Goal: Task Accomplishment & Management: Manage account settings

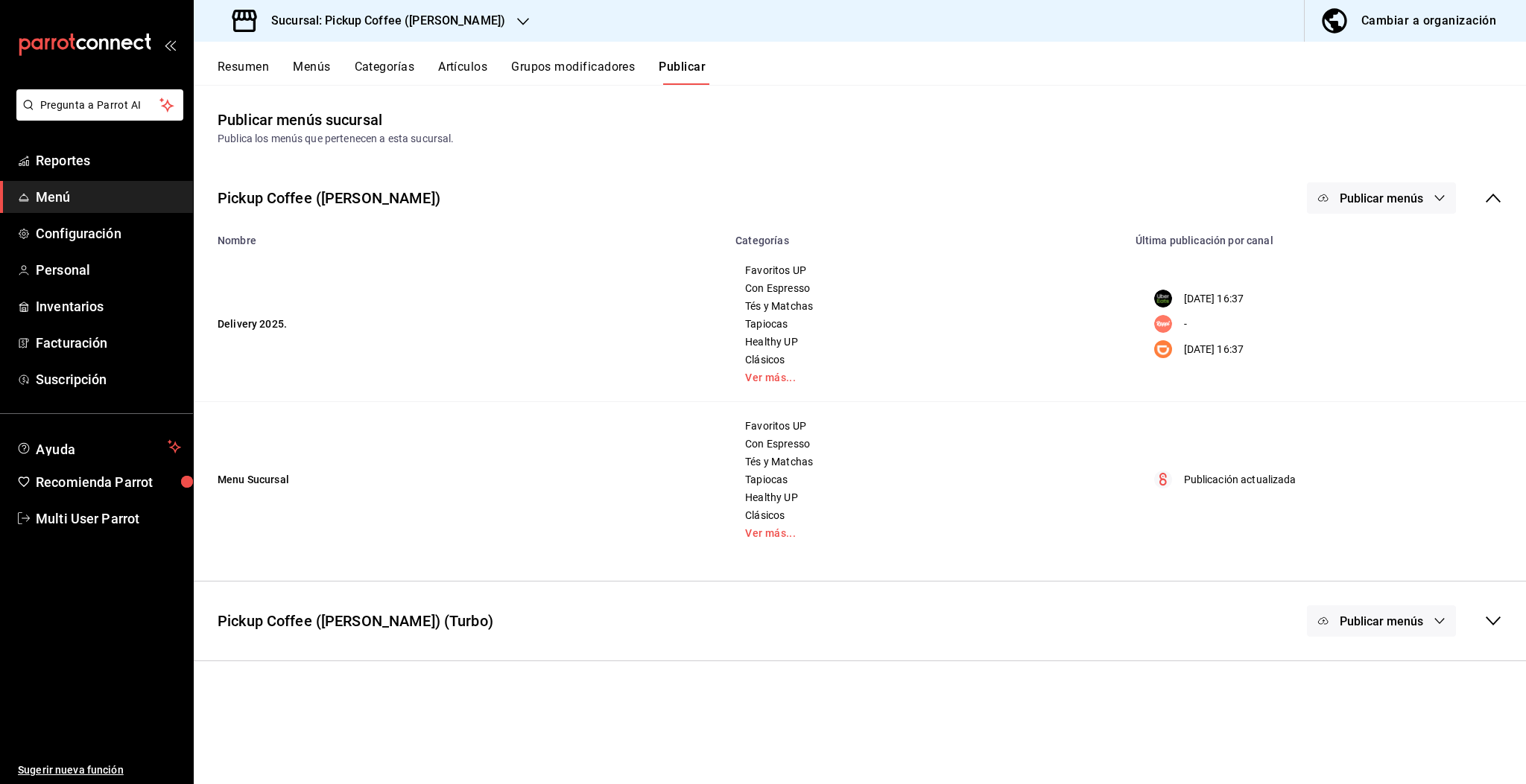
click at [478, 25] on h3 "Sucursal: Pickup Coffee ([PERSON_NAME])" at bounding box center [382, 20] width 246 height 18
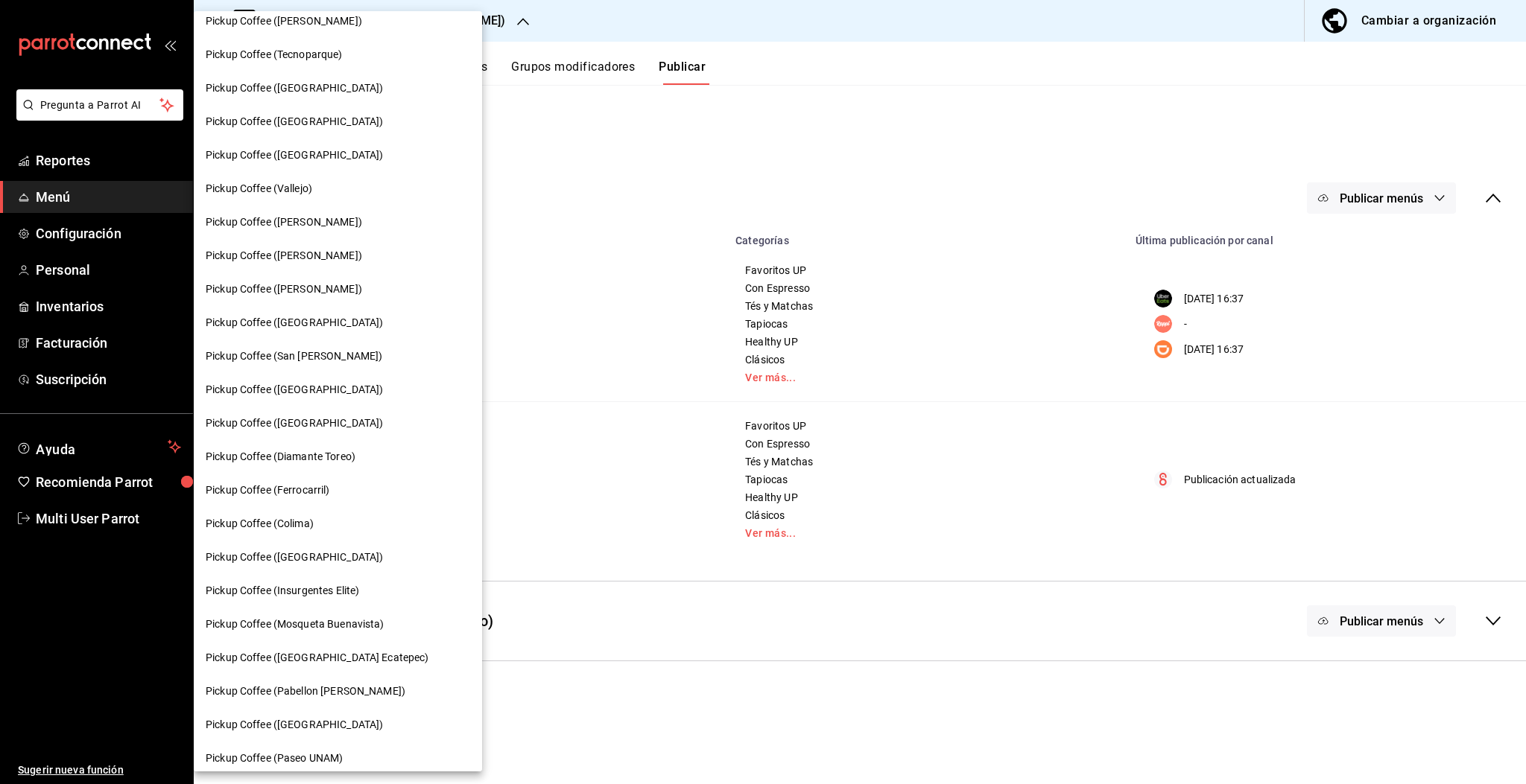
scroll to position [524, 0]
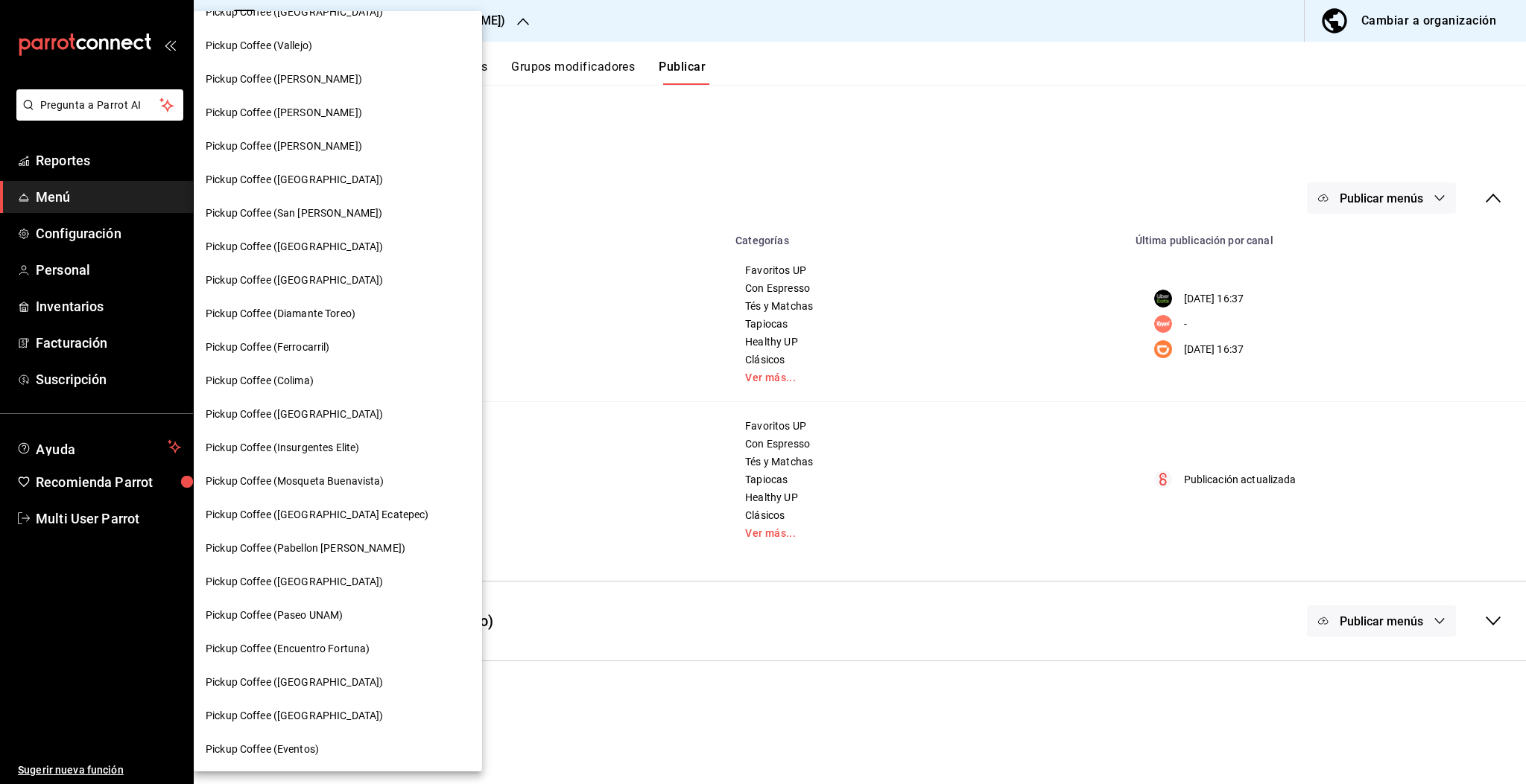
click at [311, 413] on span "Pickup Coffee ([GEOGRAPHIC_DATA])" at bounding box center [294, 414] width 177 height 16
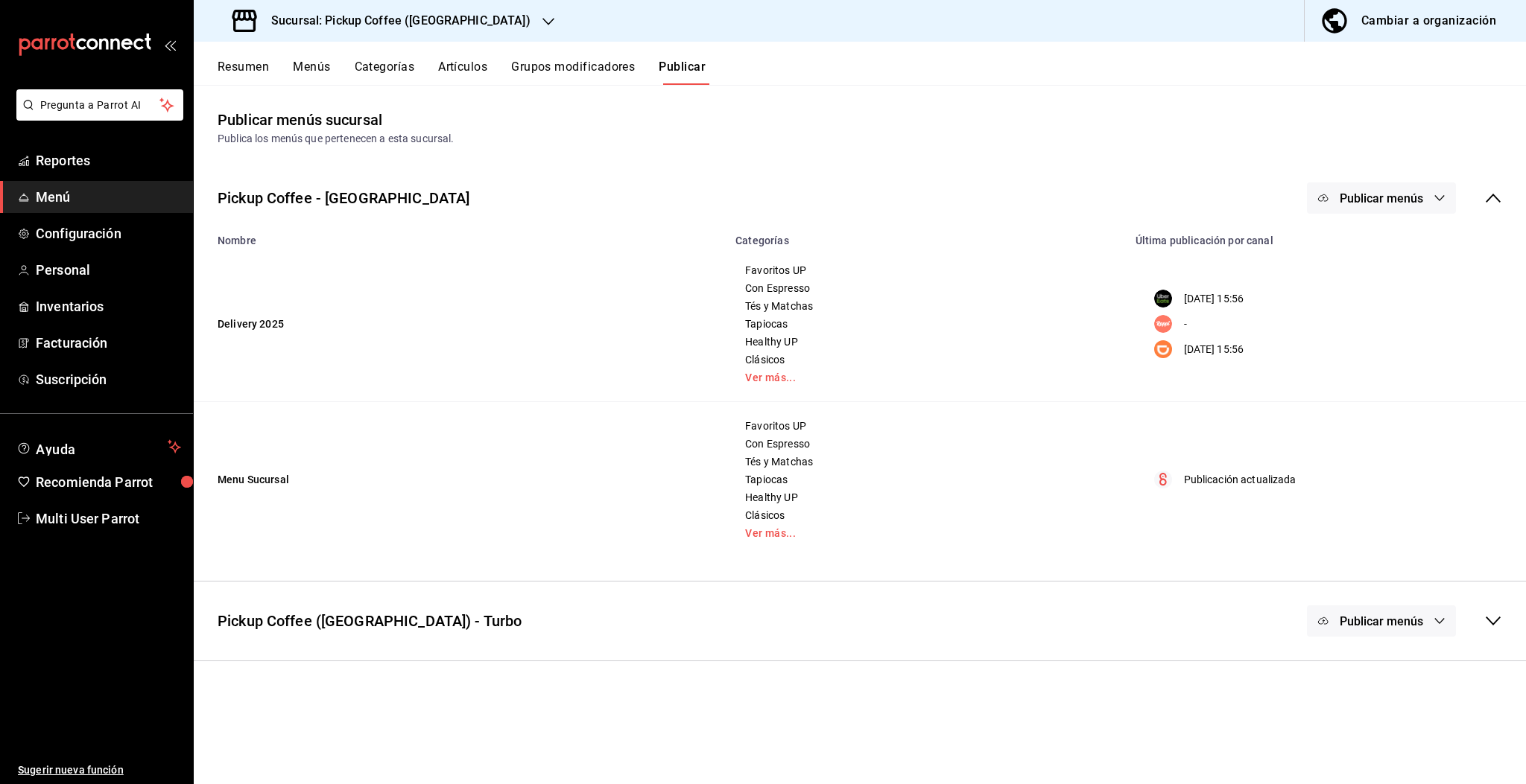
click at [252, 64] on button "Resumen" at bounding box center [244, 72] width 52 height 25
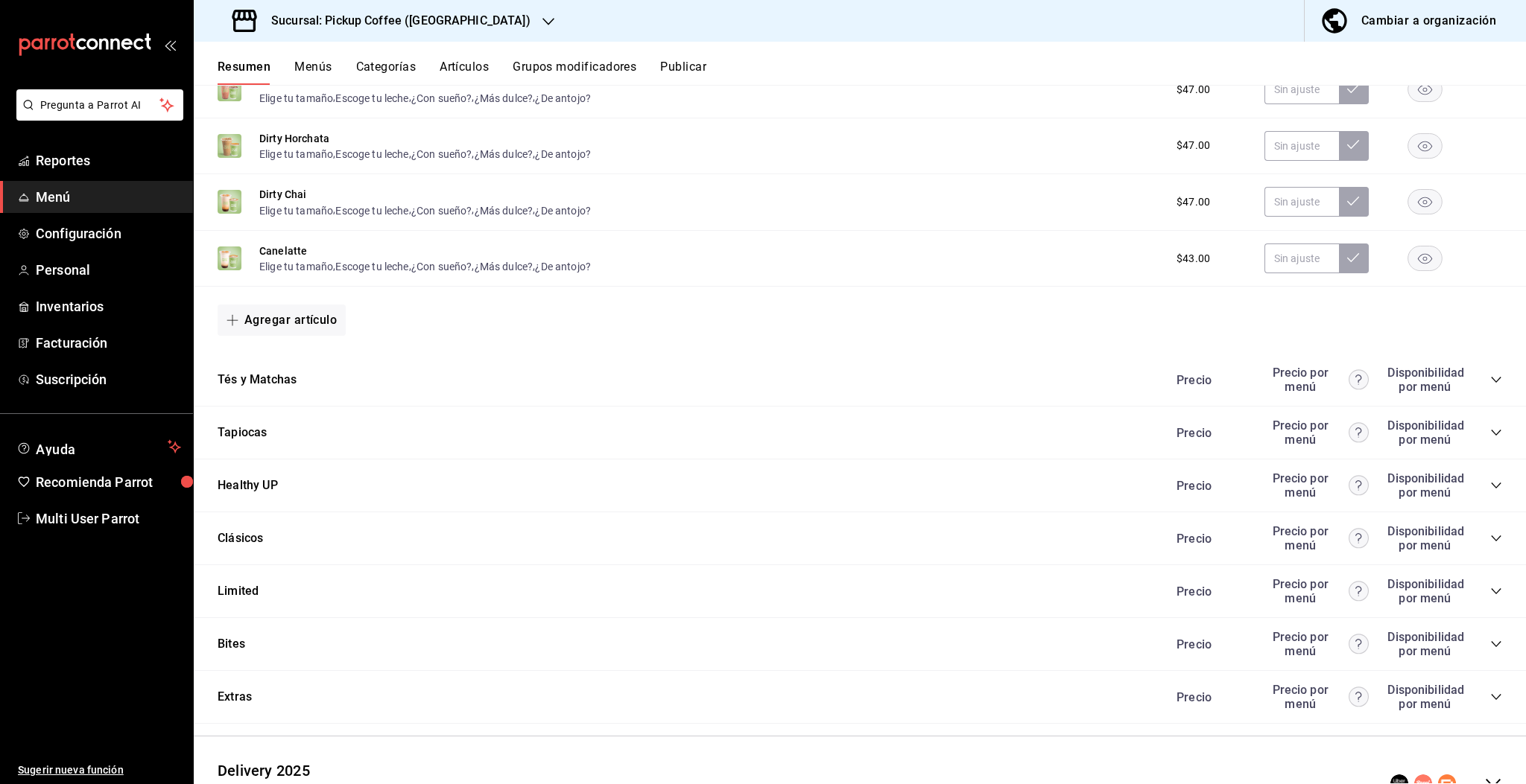
scroll to position [1034, 0]
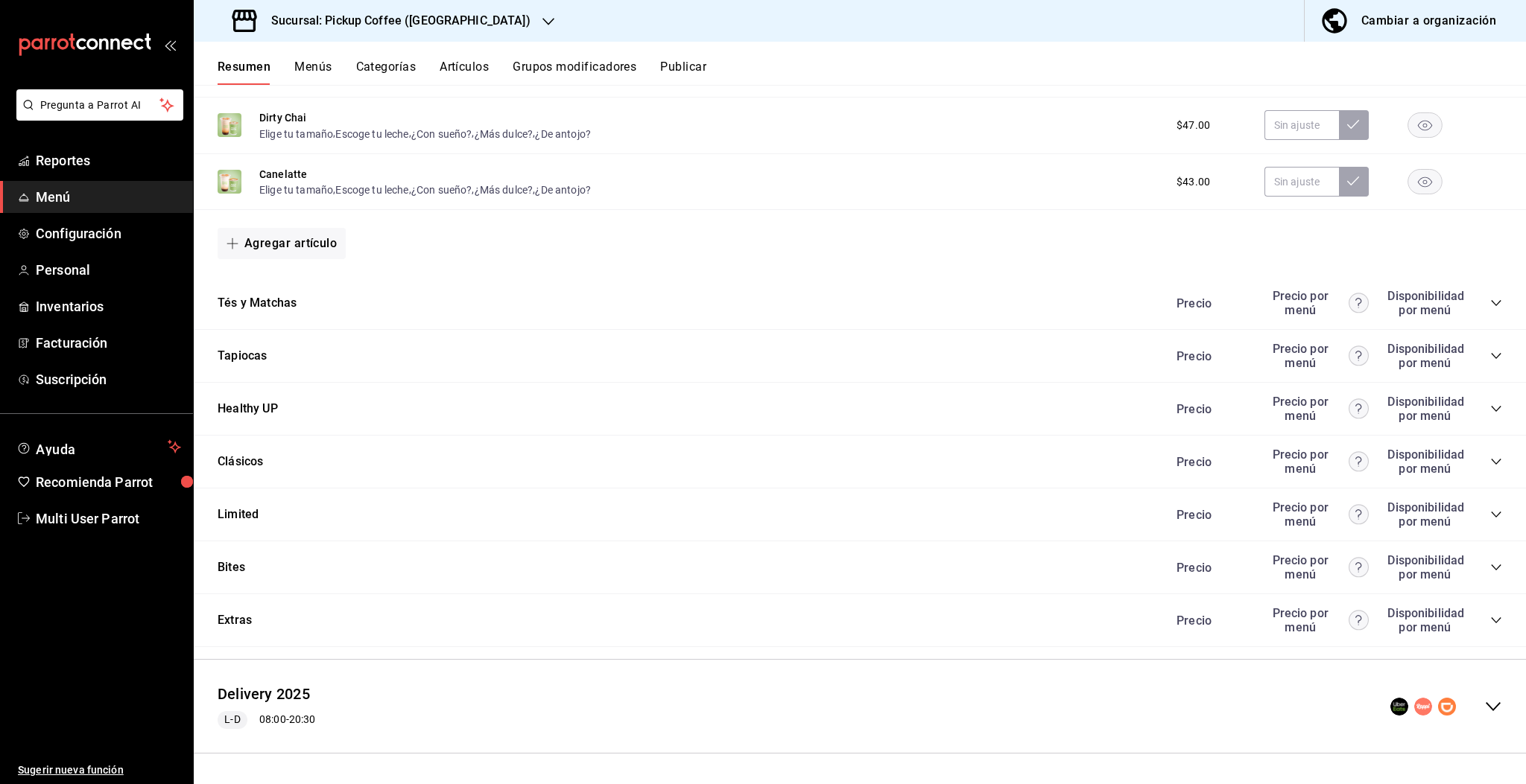
click at [1485, 702] on icon "collapse-menu-row" at bounding box center [1493, 707] width 18 height 18
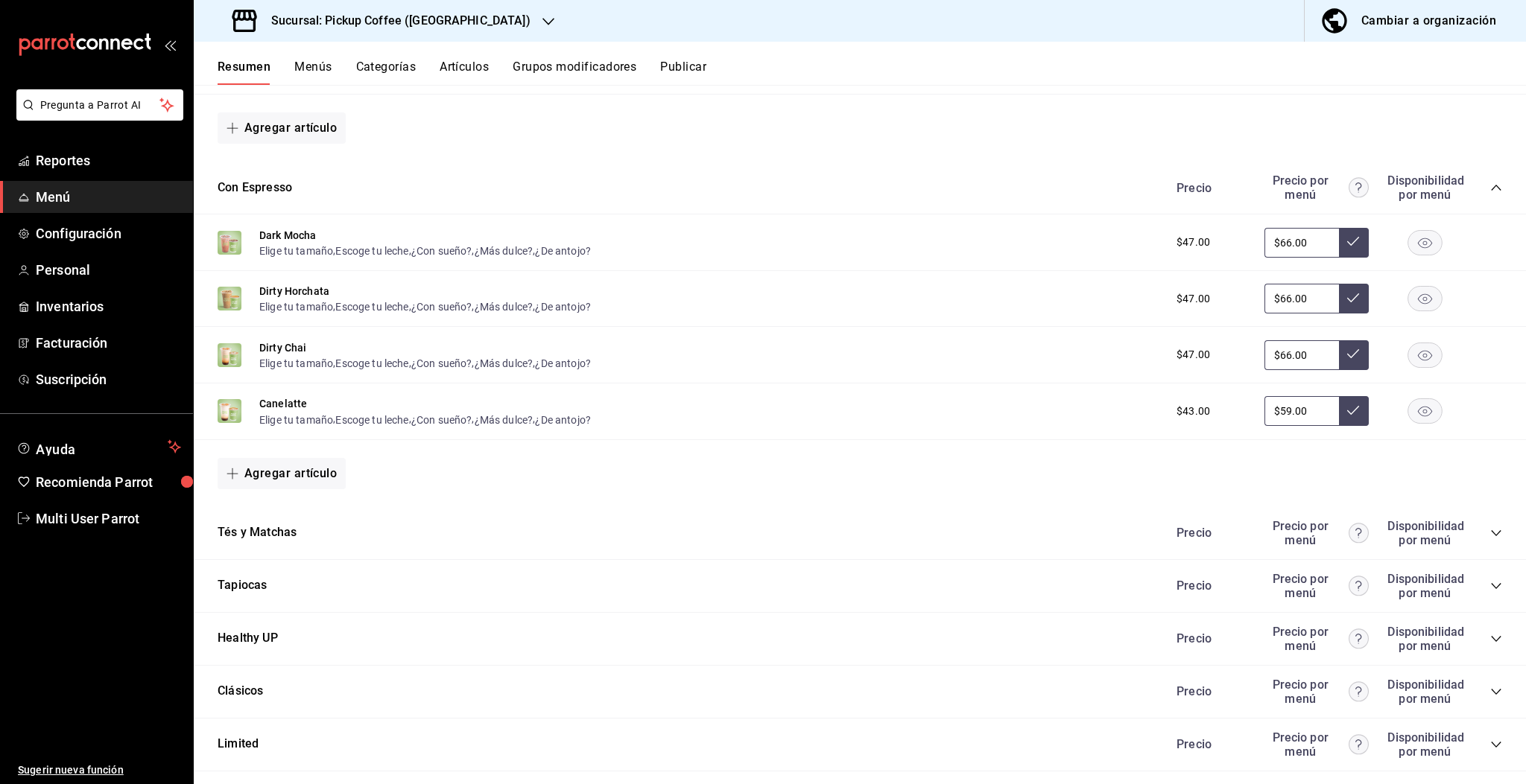
scroll to position [2368, 0]
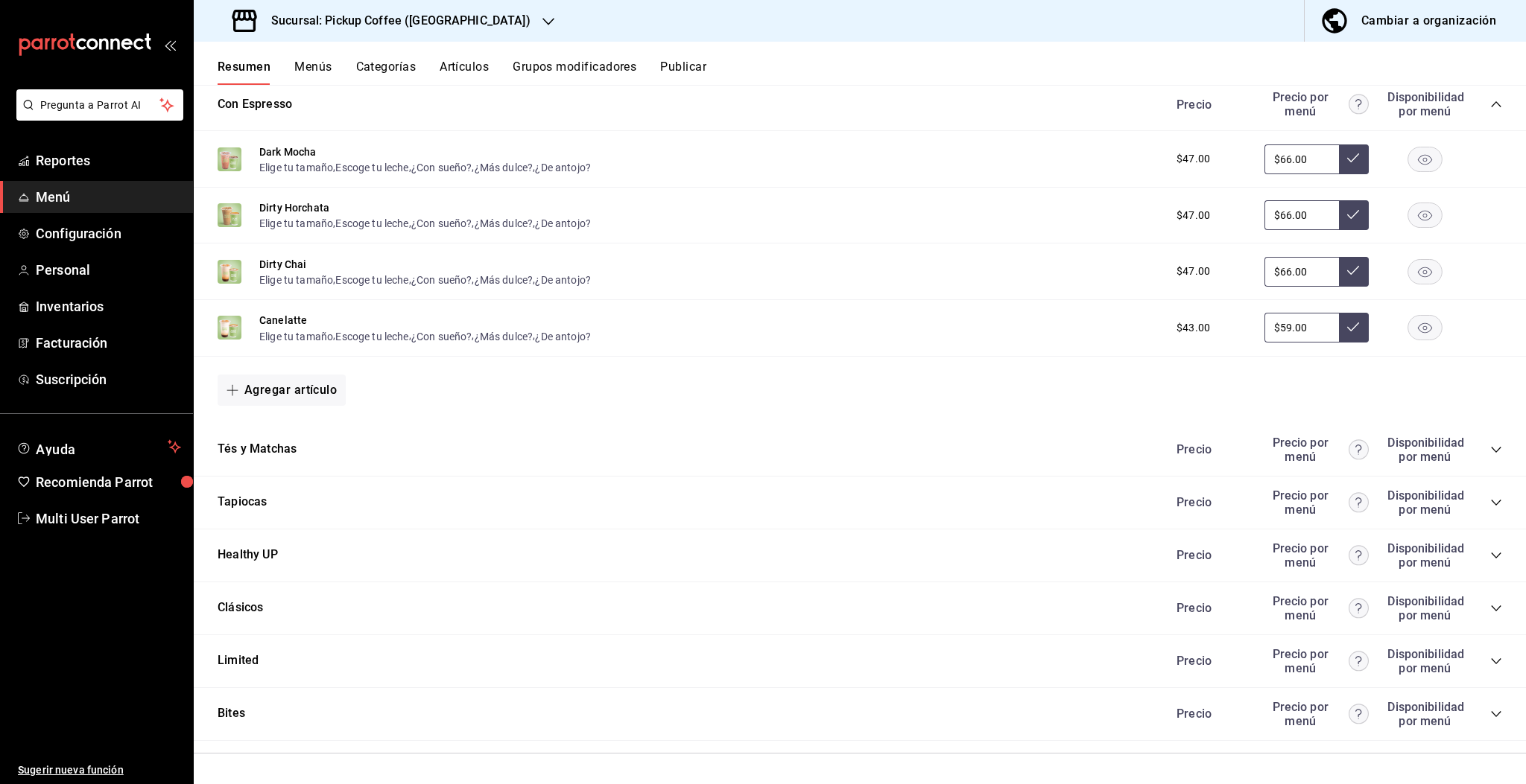
click at [1490, 552] on icon "collapse-category-row" at bounding box center [1496, 555] width 12 height 12
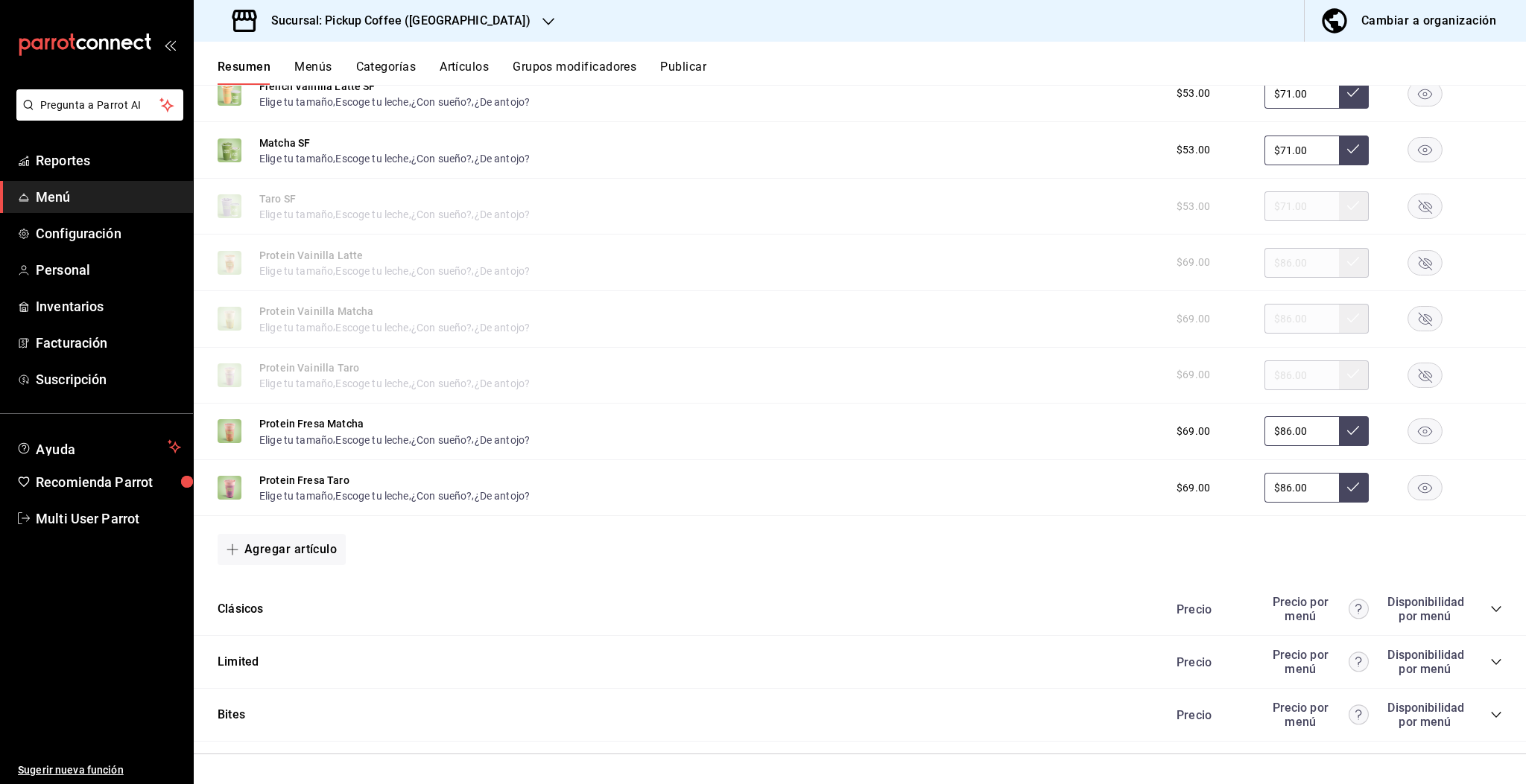
scroll to position [2885, 0]
click at [1411, 435] on rect "button" at bounding box center [1425, 431] width 34 height 25
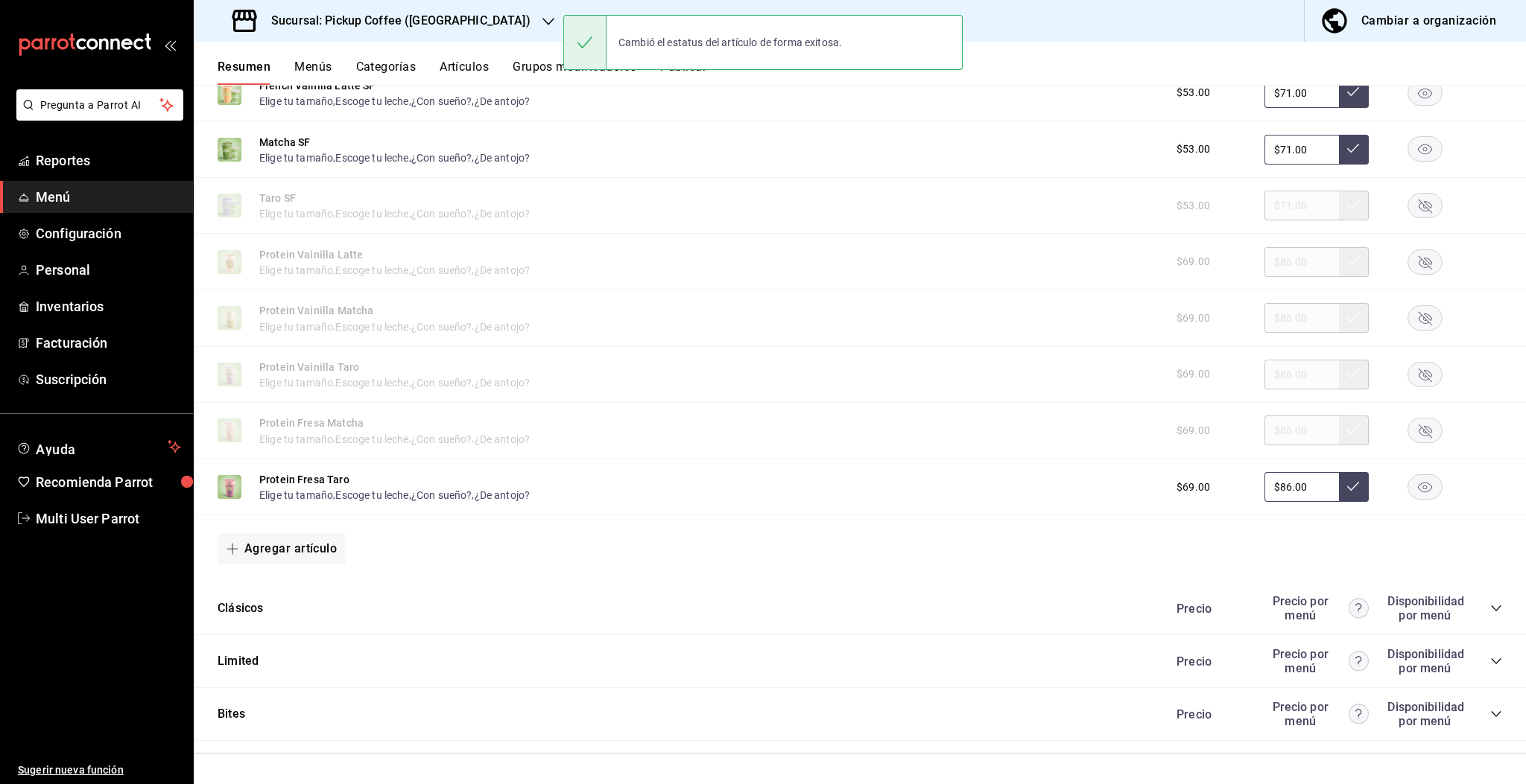
click at [1411, 492] on rect "button" at bounding box center [1425, 488] width 34 height 25
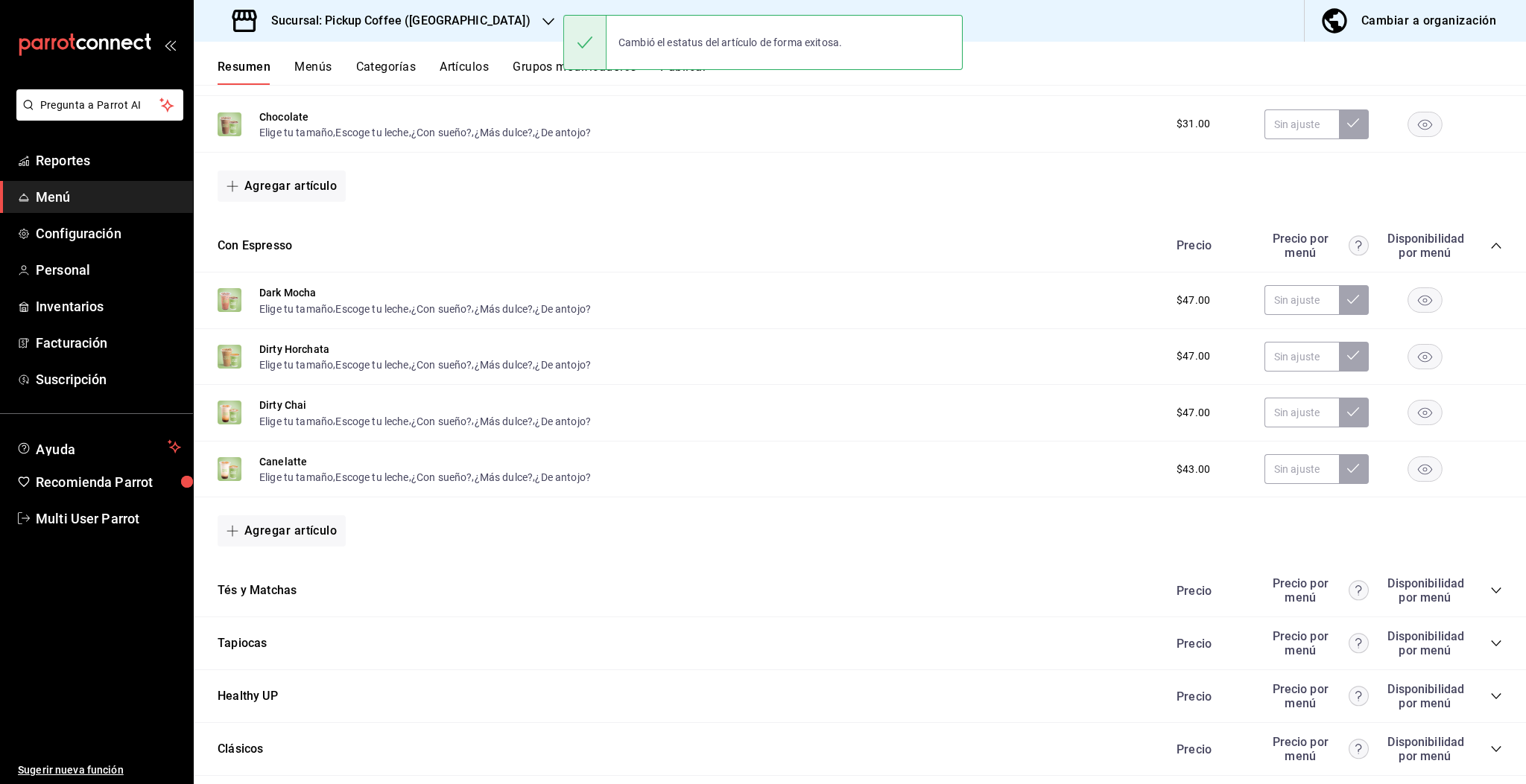
scroll to position [0, 0]
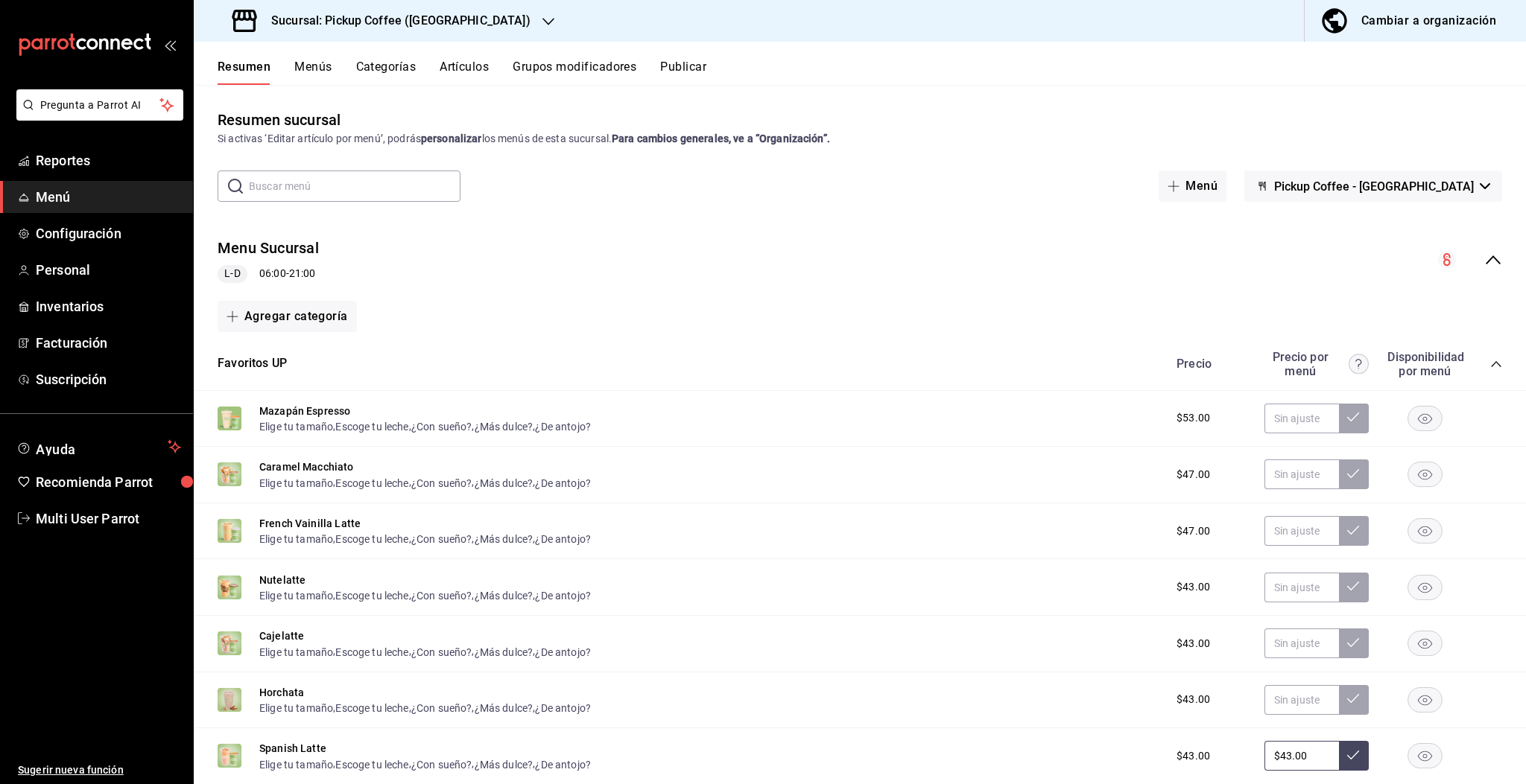
click at [687, 114] on div "Resumen sucursal Si activas ‘Editar artículo por menú’, podrás personalizar los…" at bounding box center [859, 127] width 1332 height 38
click at [698, 62] on button "Publicar" at bounding box center [683, 72] width 46 height 25
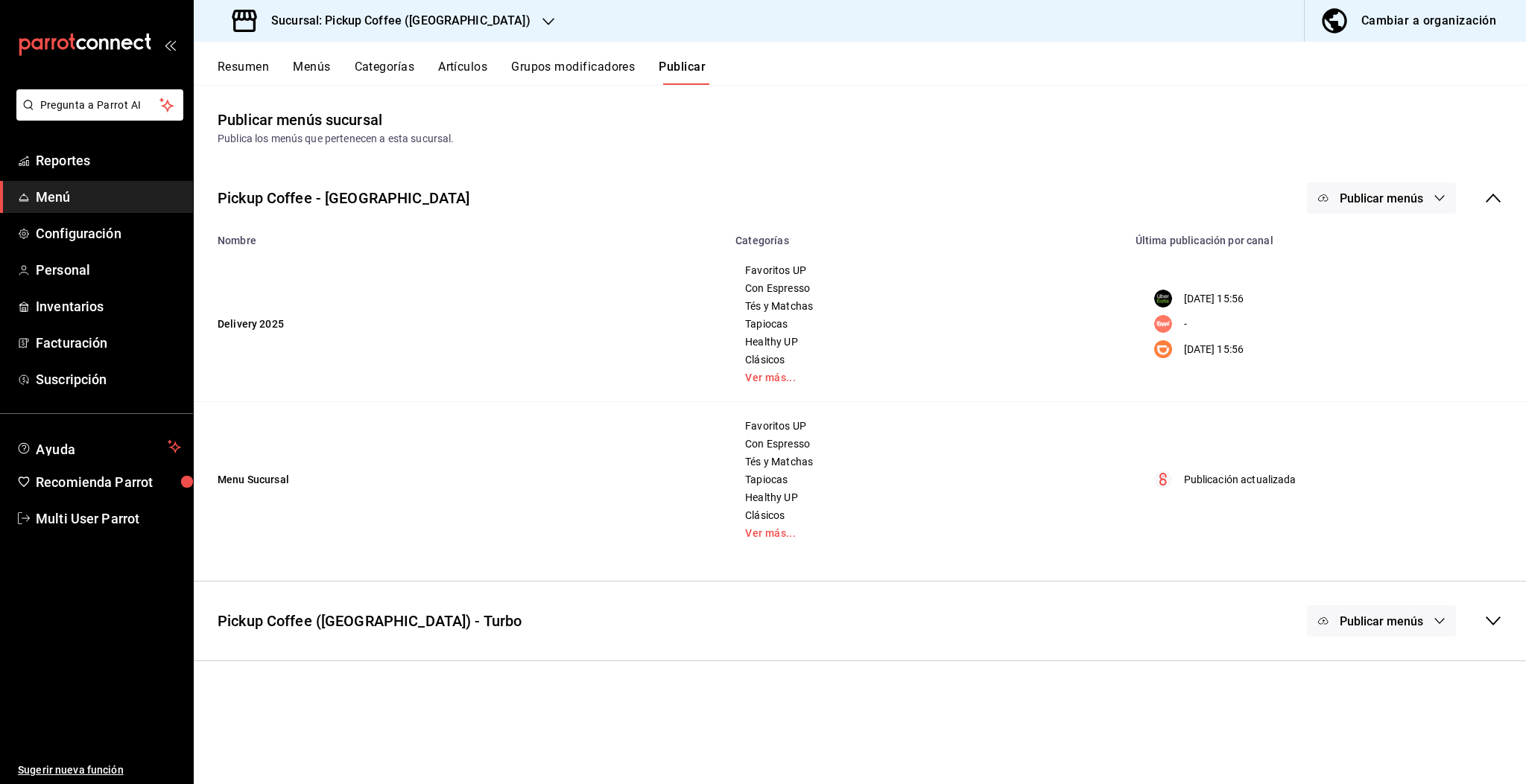
click at [1373, 198] on span "Publicar menús" at bounding box center [1382, 198] width 84 height 14
click at [1386, 244] on span "Uber Eats" at bounding box center [1403, 247] width 72 height 16
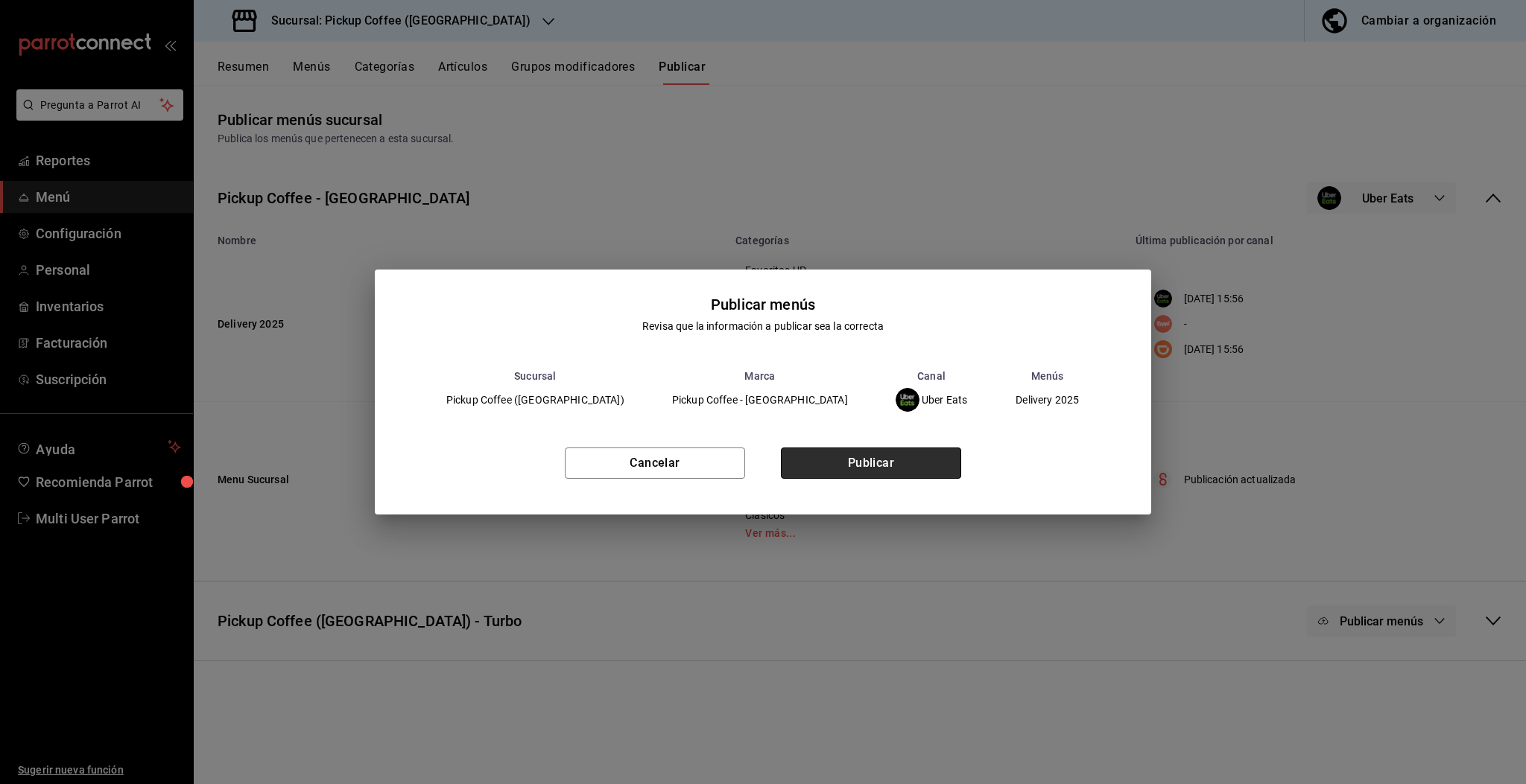
click at [912, 459] on button "Publicar" at bounding box center [871, 463] width 180 height 31
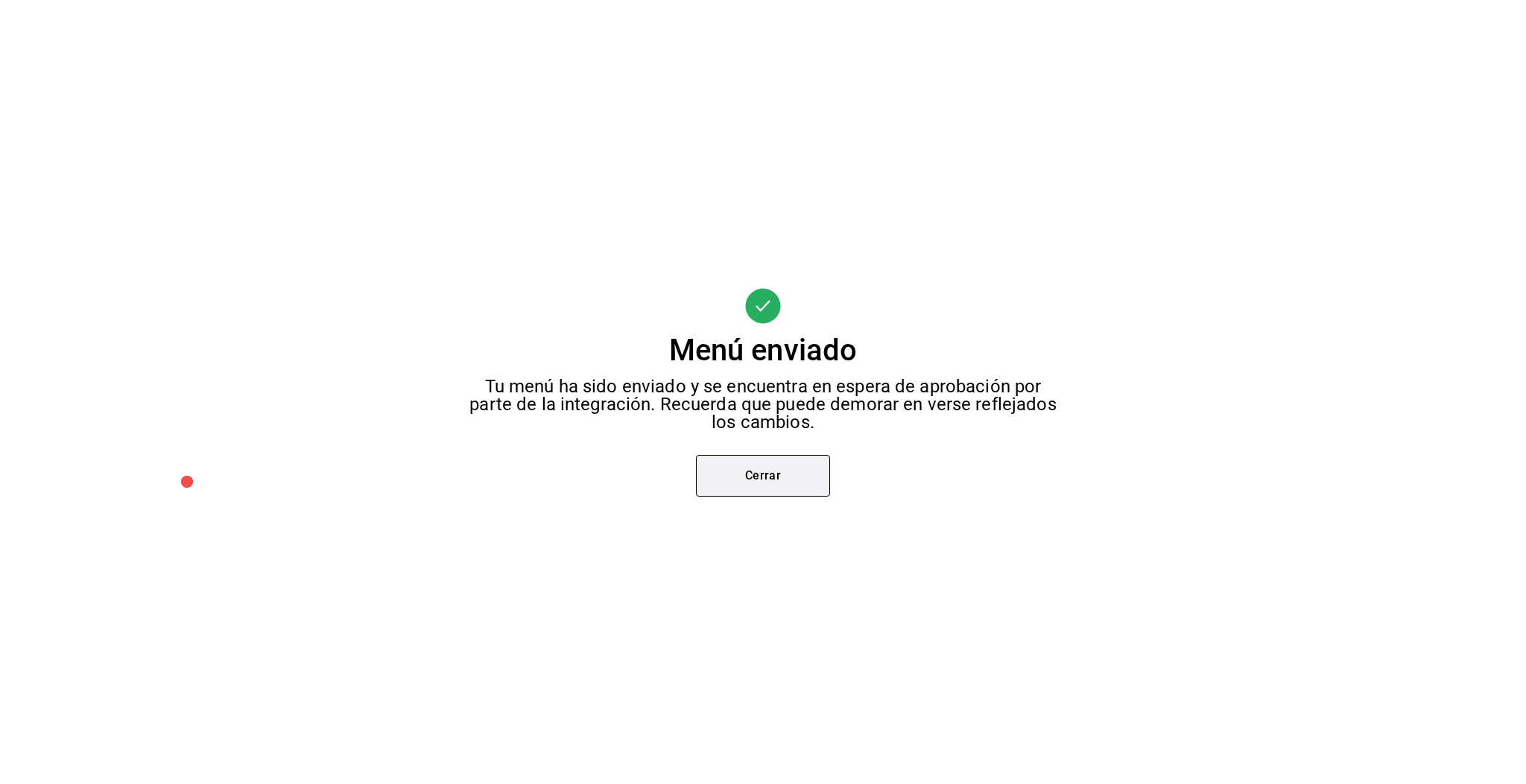
click at [787, 465] on button "Cerrar" at bounding box center [763, 475] width 134 height 41
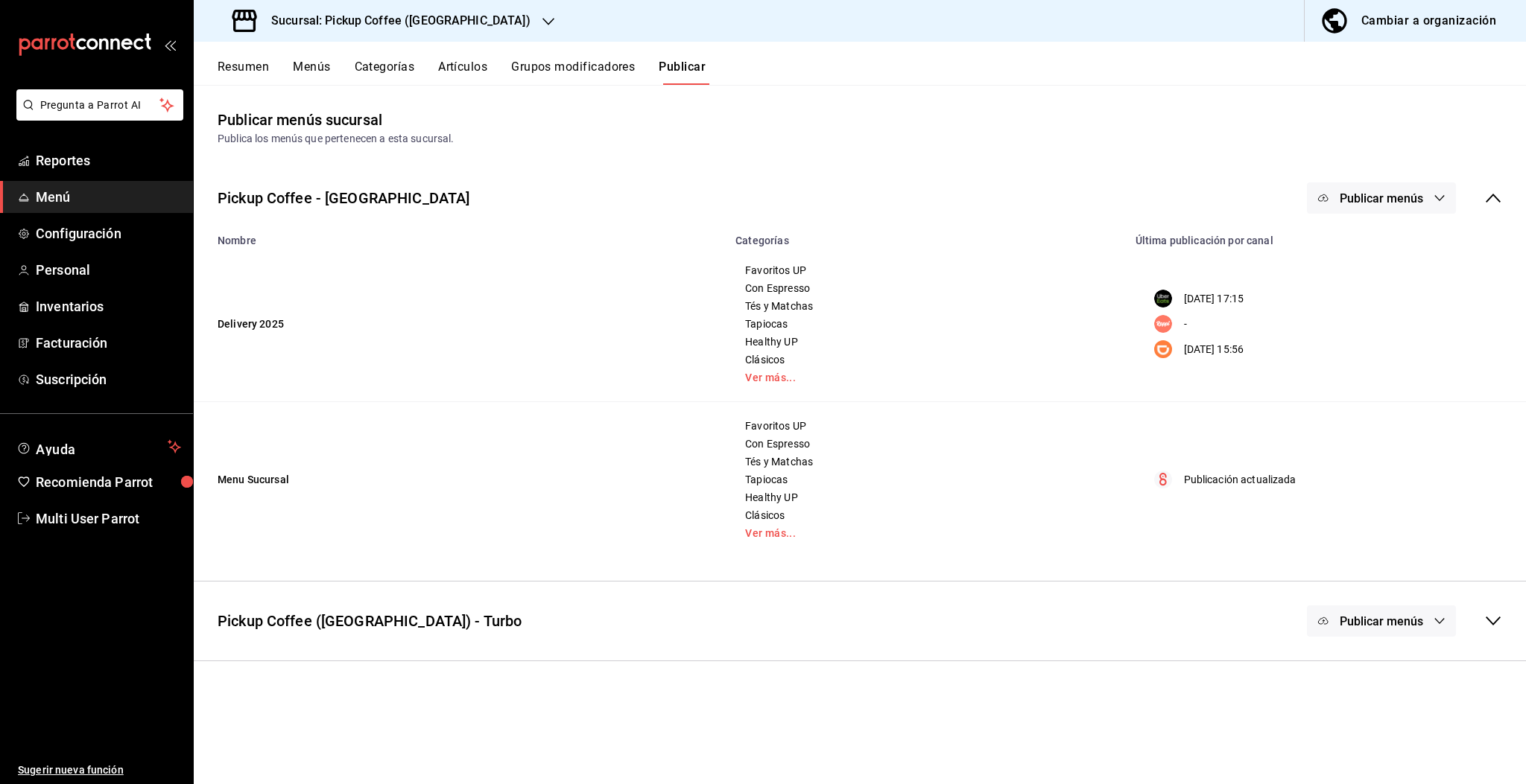
click at [1362, 195] on span "Publicar menús" at bounding box center [1382, 198] width 84 height 14
click at [1378, 325] on span "DiDi Food" at bounding box center [1403, 330] width 72 height 16
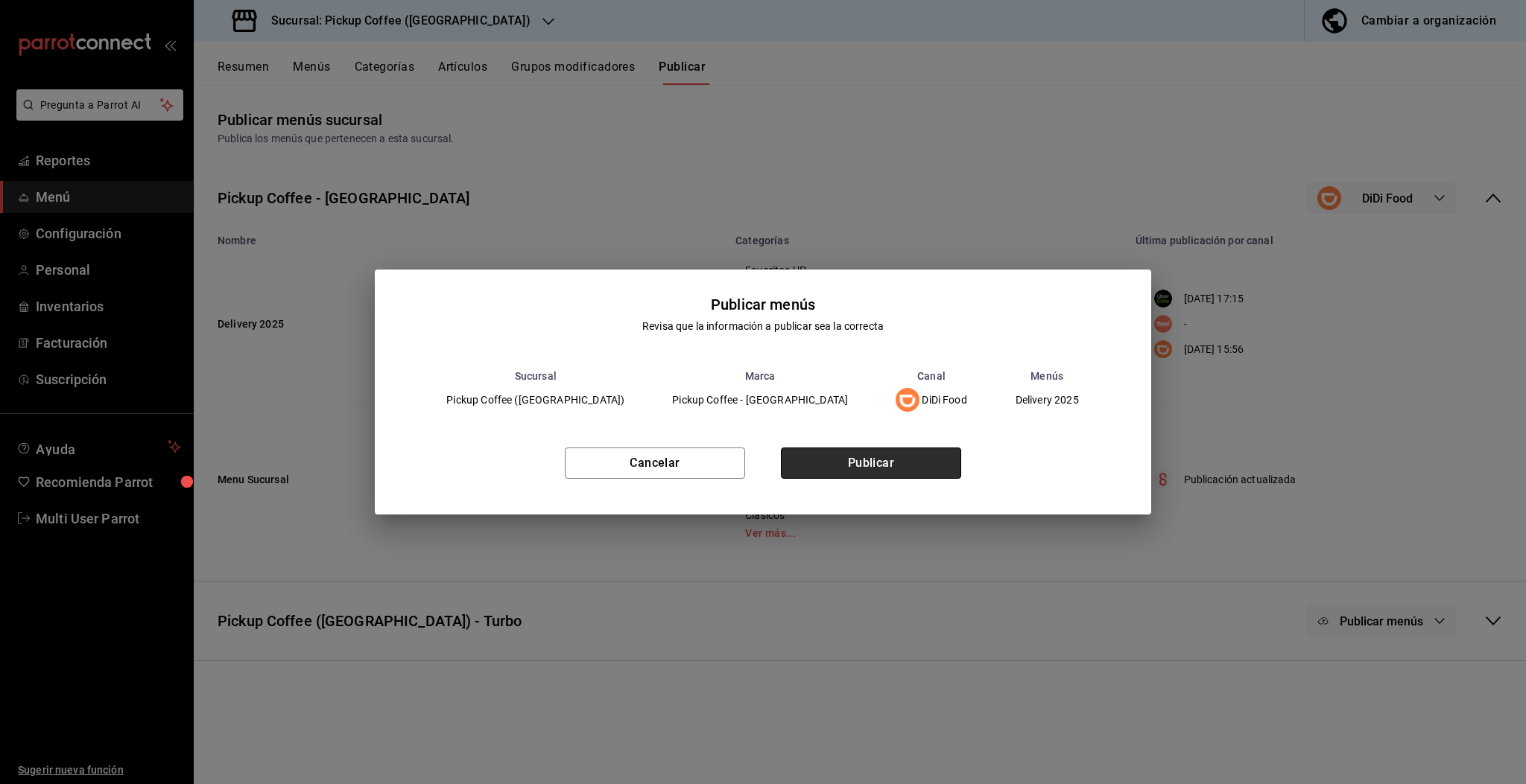
click at [887, 453] on button "Publicar" at bounding box center [871, 463] width 180 height 31
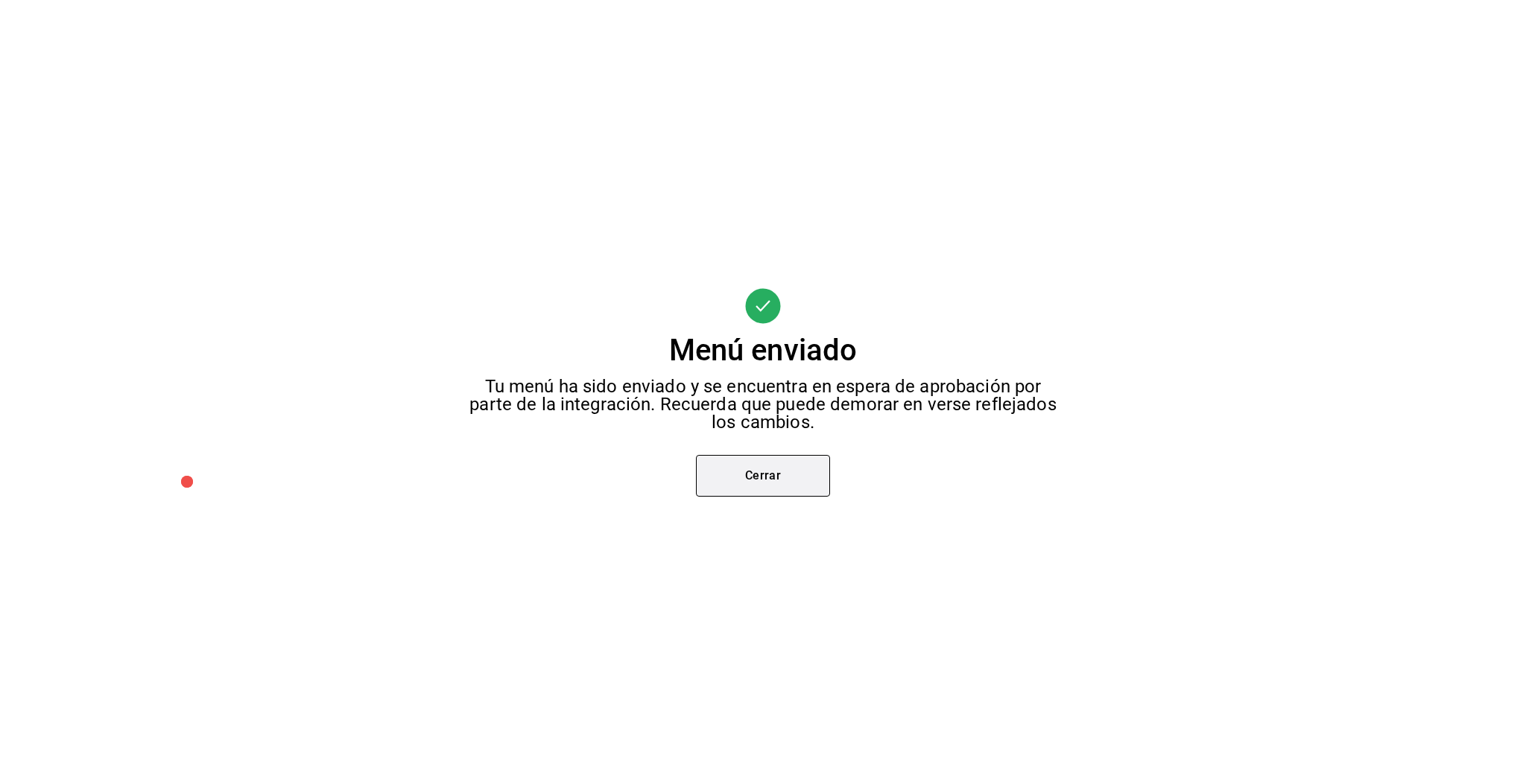
click at [802, 485] on button "Cerrar" at bounding box center [763, 475] width 134 height 41
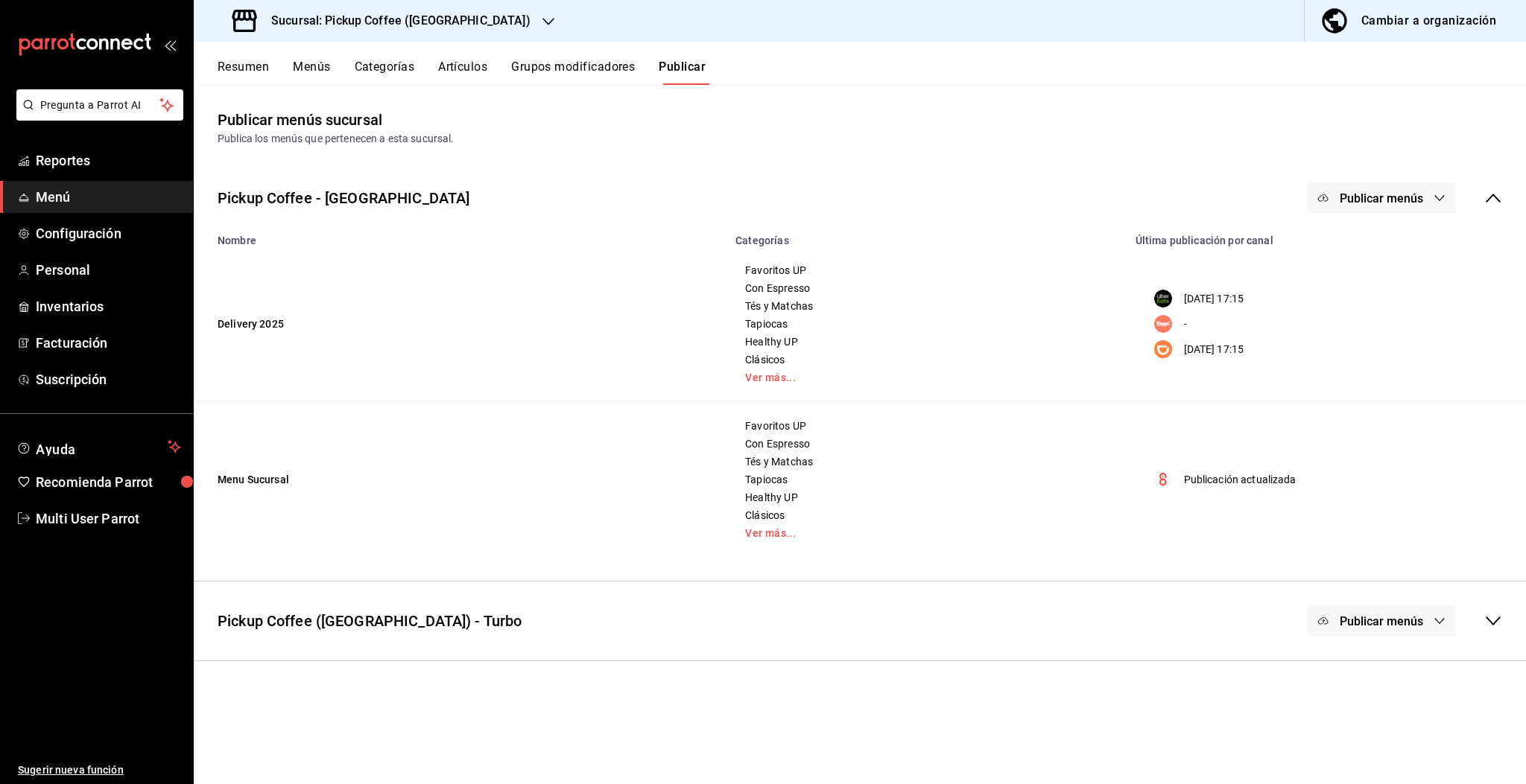
click at [478, 59] on button "Artículos" at bounding box center [462, 72] width 49 height 25
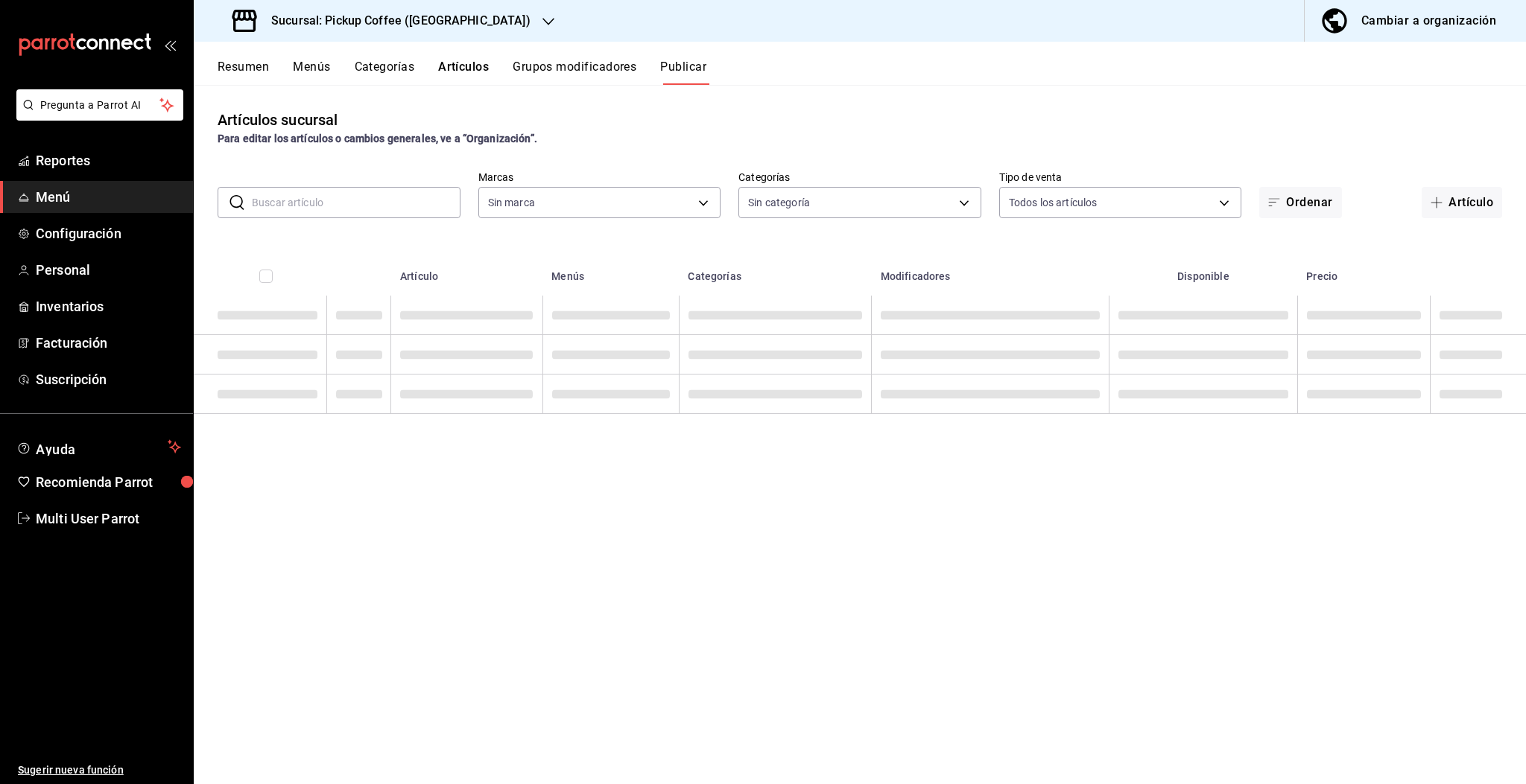
type input "f95c3ca3-ad6a-46df-9f14-b82bb80b268f,59279f7f-c73f-4648-a564-e6022c25b001"
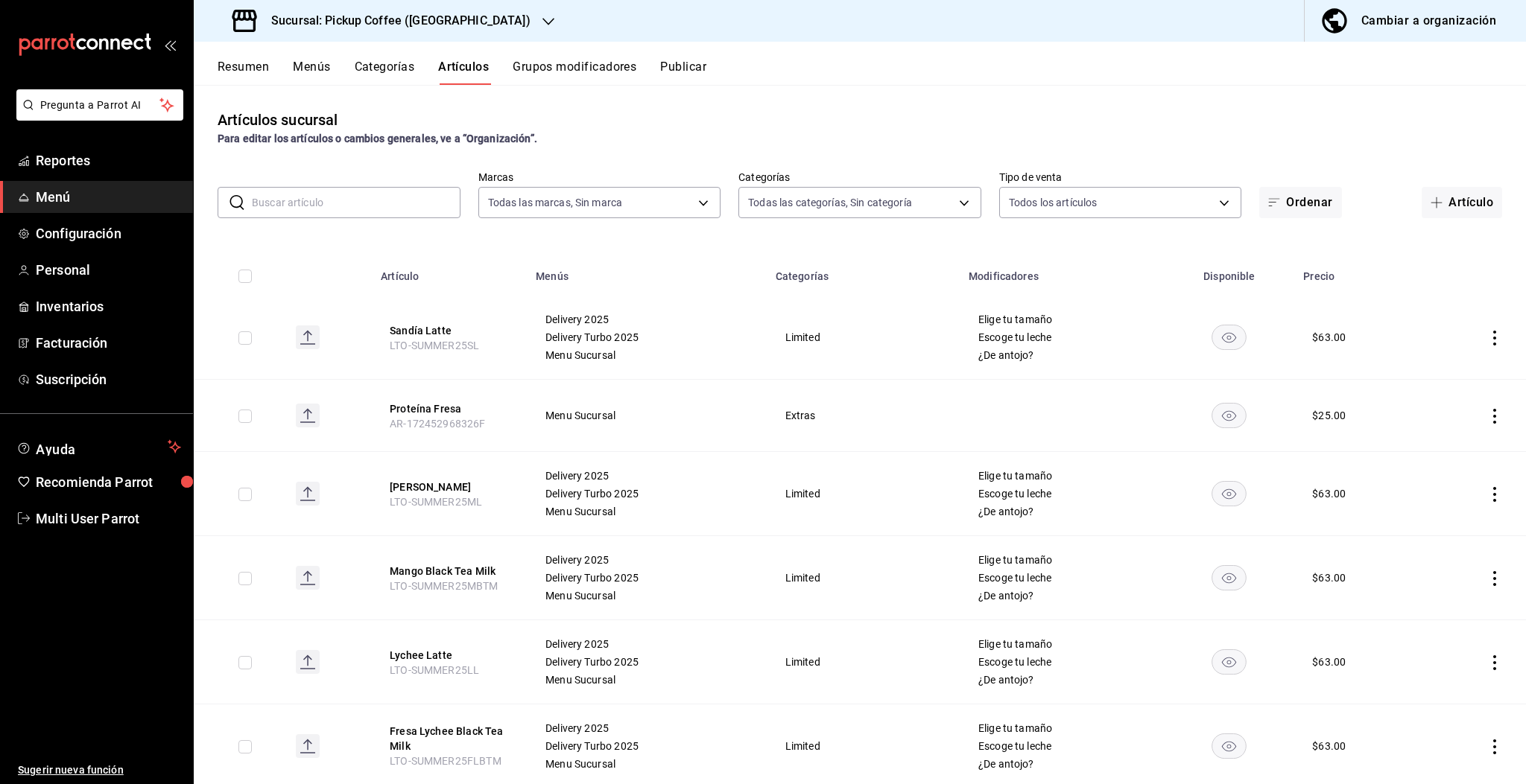
type input "f95c3ca3-ad6a-46df-9f14-b82bb80b268f,59279f7f-c73f-4648-a564-e6022c25b001"
type input "980990e2-bcda-4861-8b36-2d0a779a5920,c91390bf-521e-40d2-9320-9a9387380a4a,ffa55…"
click at [339, 212] on input "text" at bounding box center [356, 203] width 208 height 30
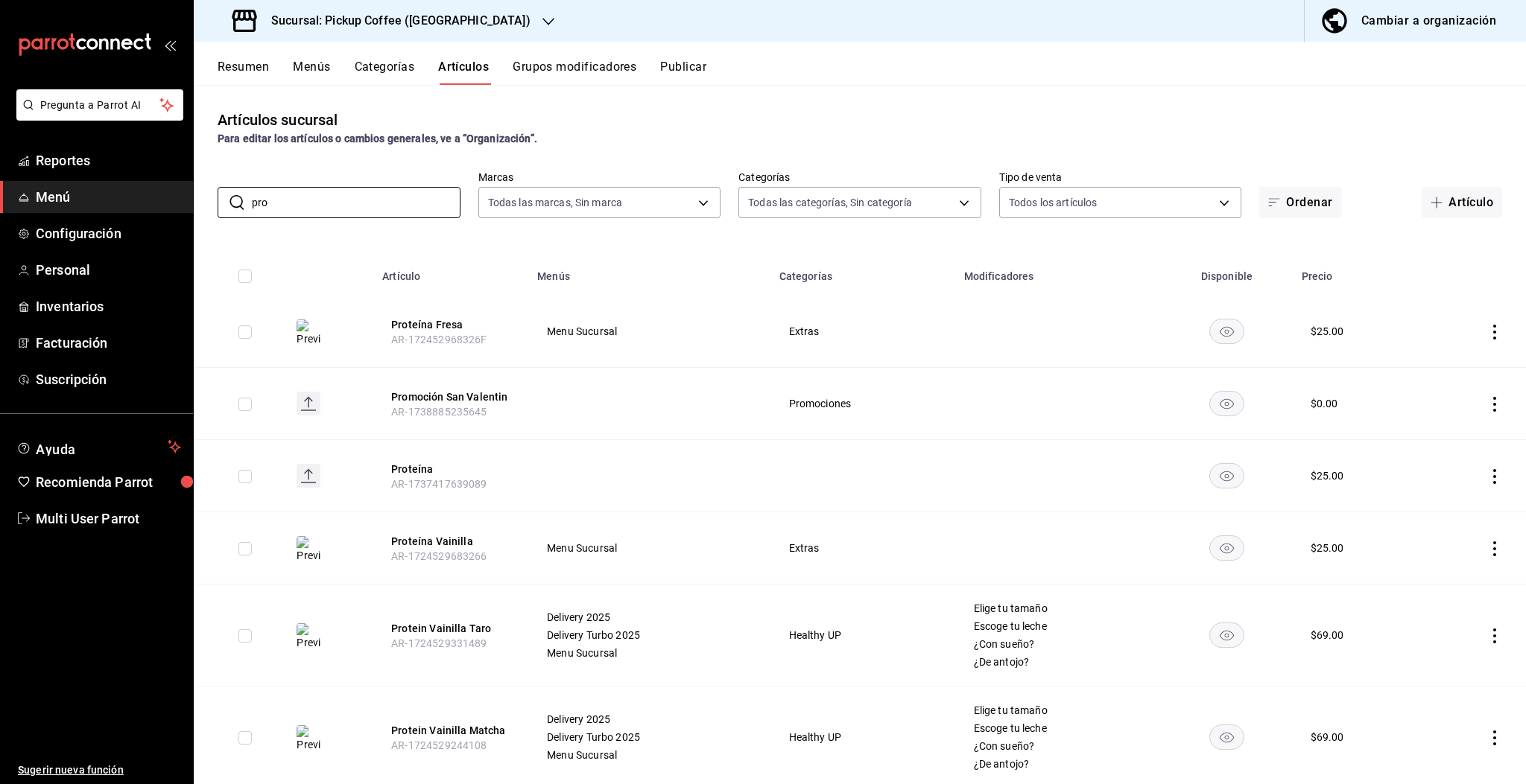
type input "pro"
click at [1219, 544] on rect "availability-product" at bounding box center [1227, 548] width 34 height 25
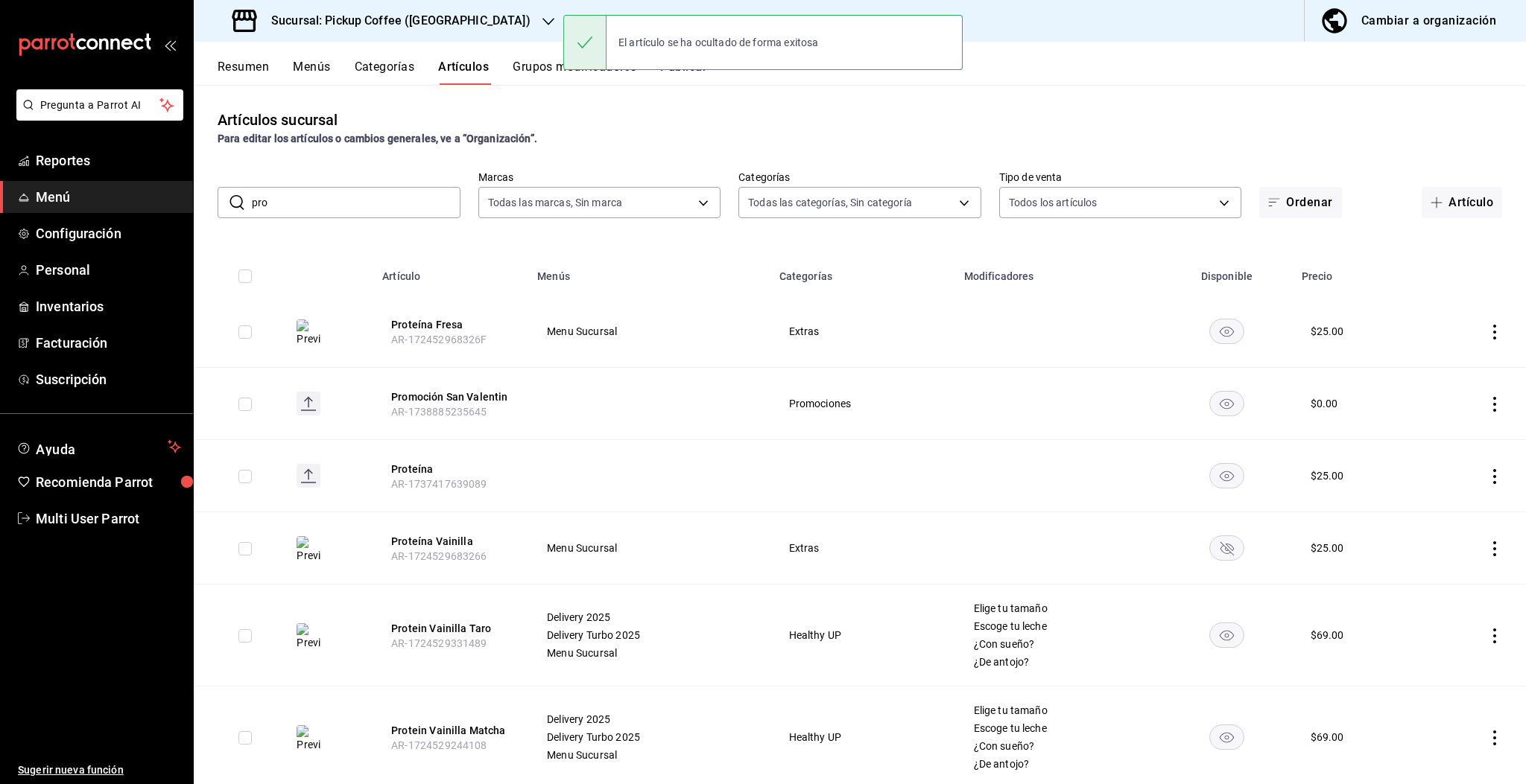
click at [1220, 332] on icon "availability-product" at bounding box center [1227, 332] width 14 height 10
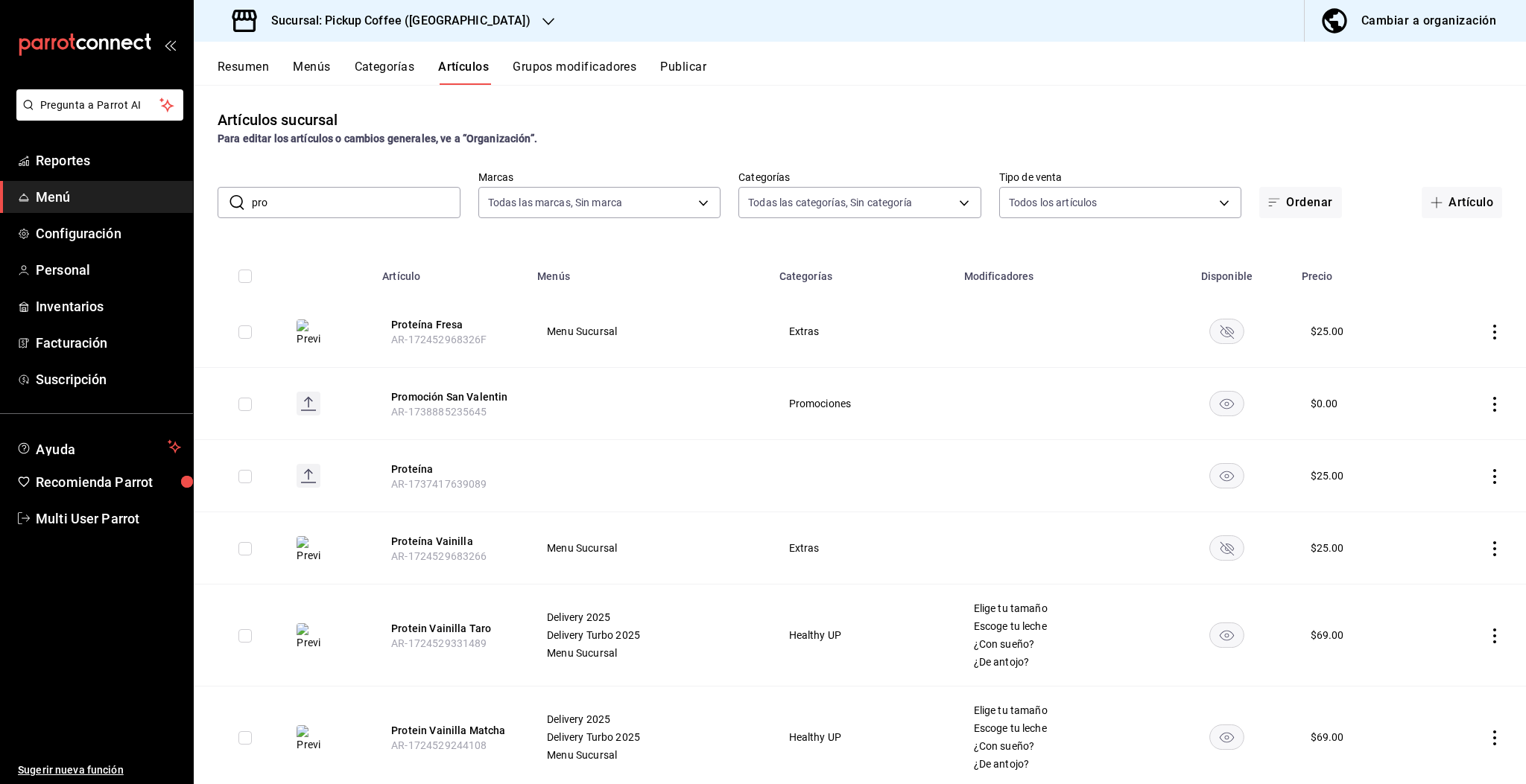
click at [1223, 639] on rect "availability-product" at bounding box center [1227, 635] width 34 height 25
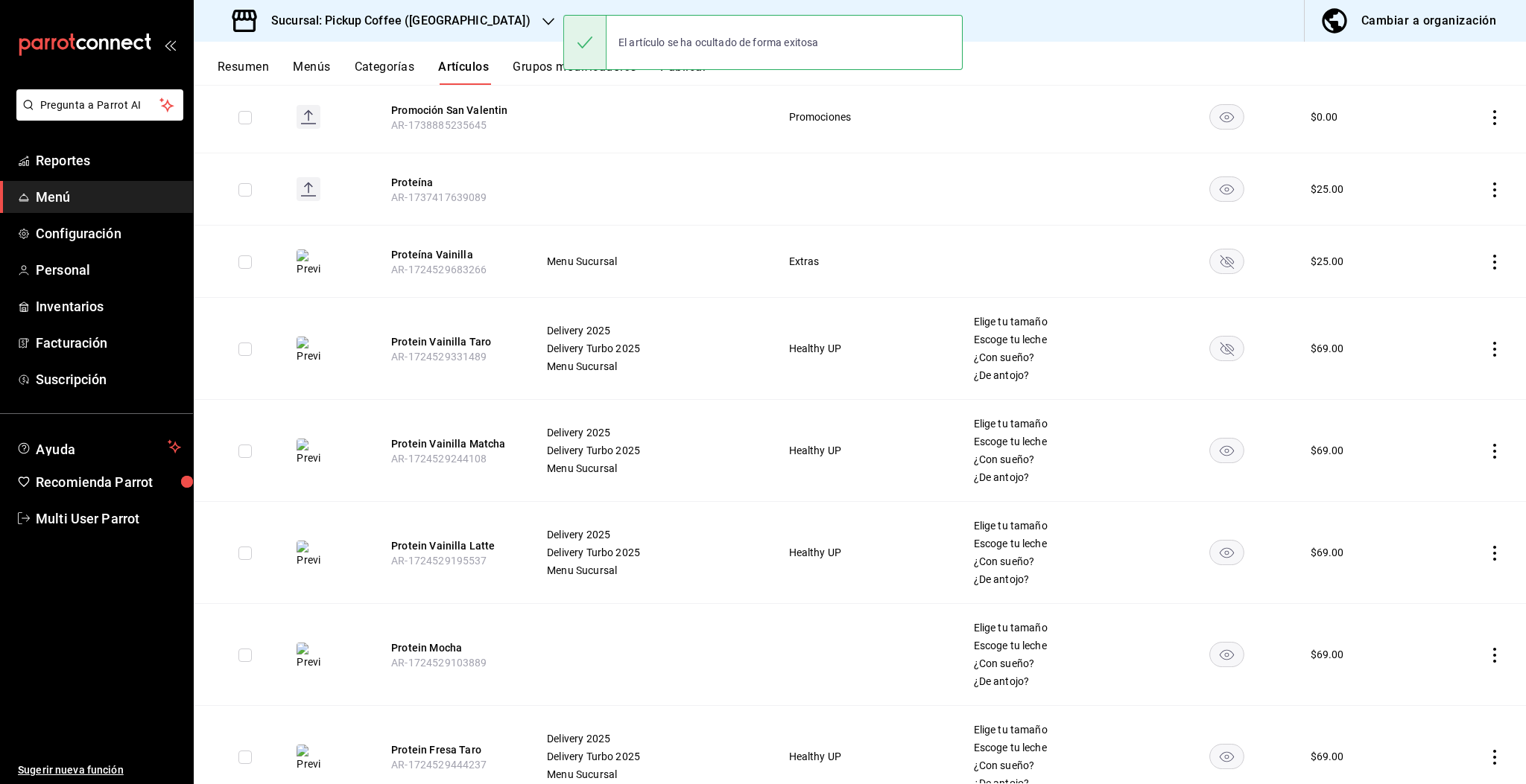
scroll to position [302, 0]
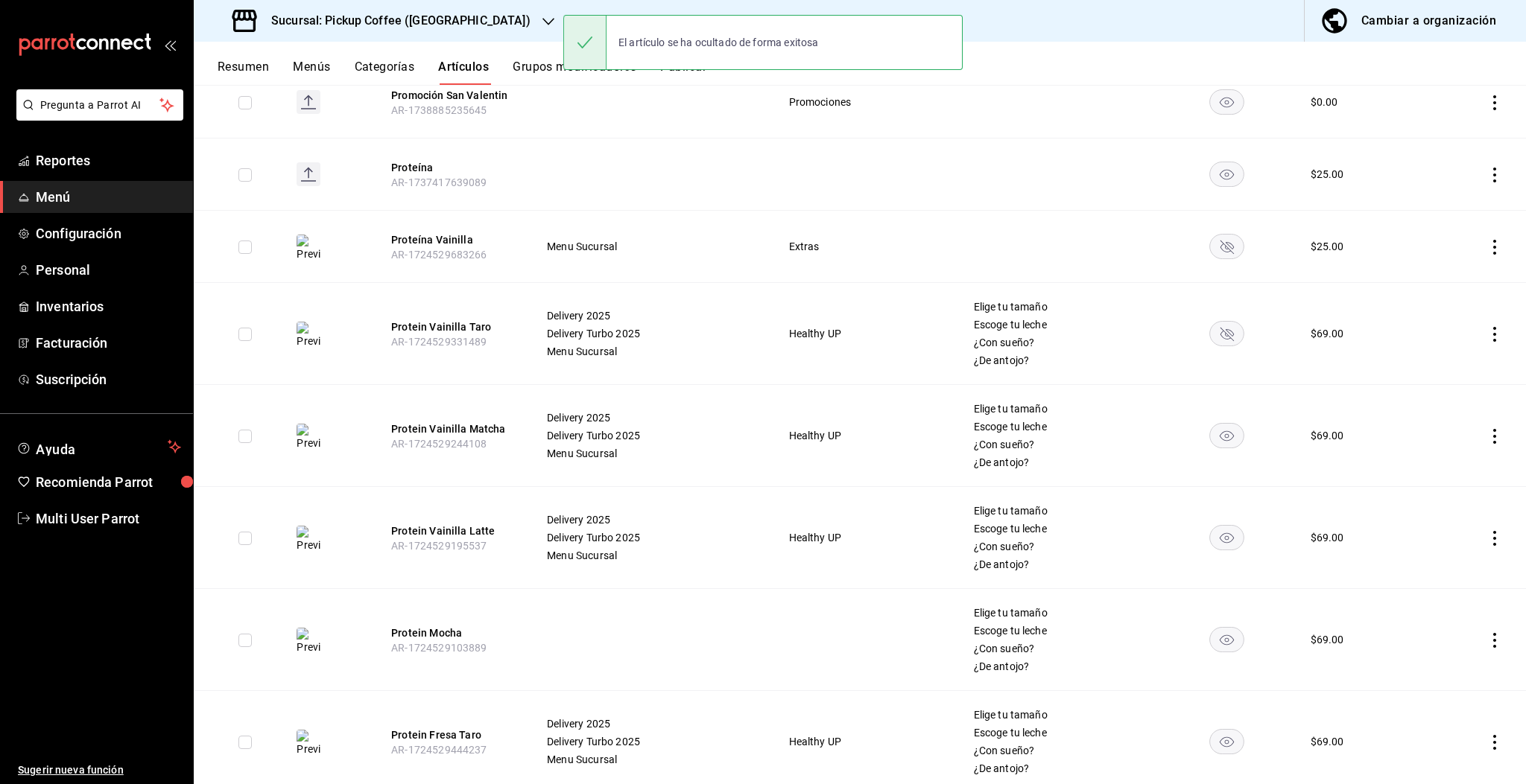
click at [1217, 439] on rect "availability-product" at bounding box center [1227, 435] width 34 height 25
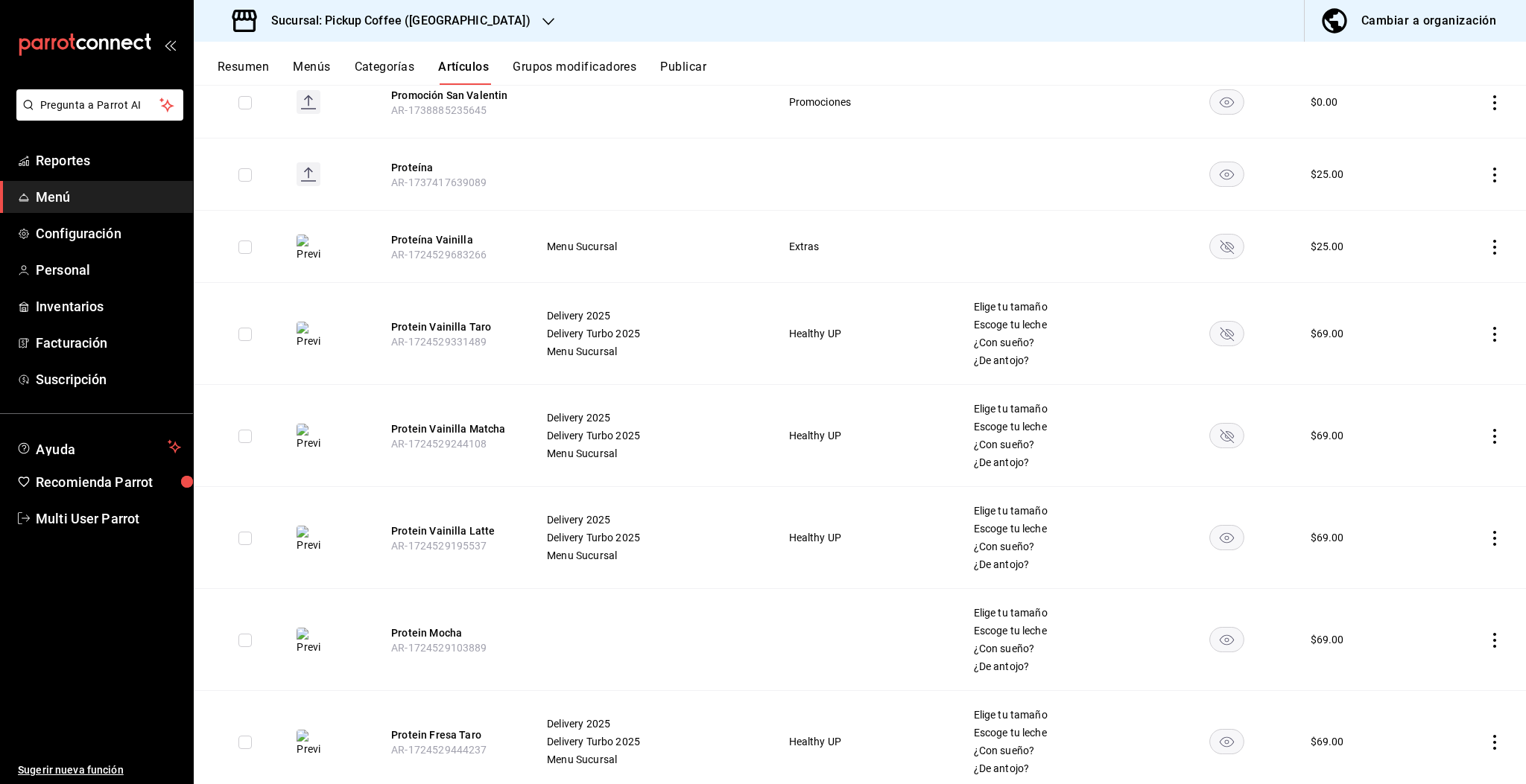
click at [1220, 539] on icon "availability-product" at bounding box center [1227, 538] width 14 height 10
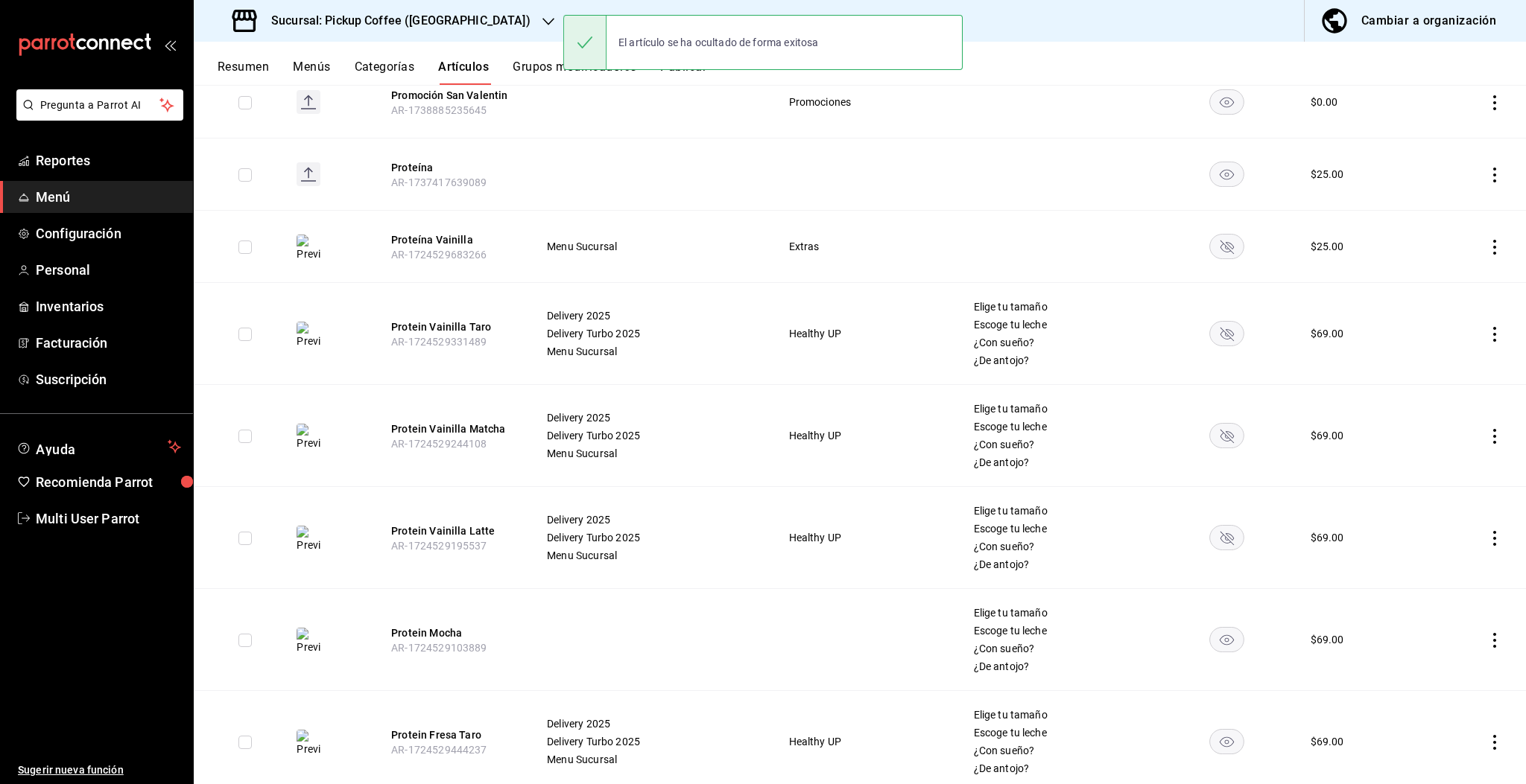
scroll to position [448, 0]
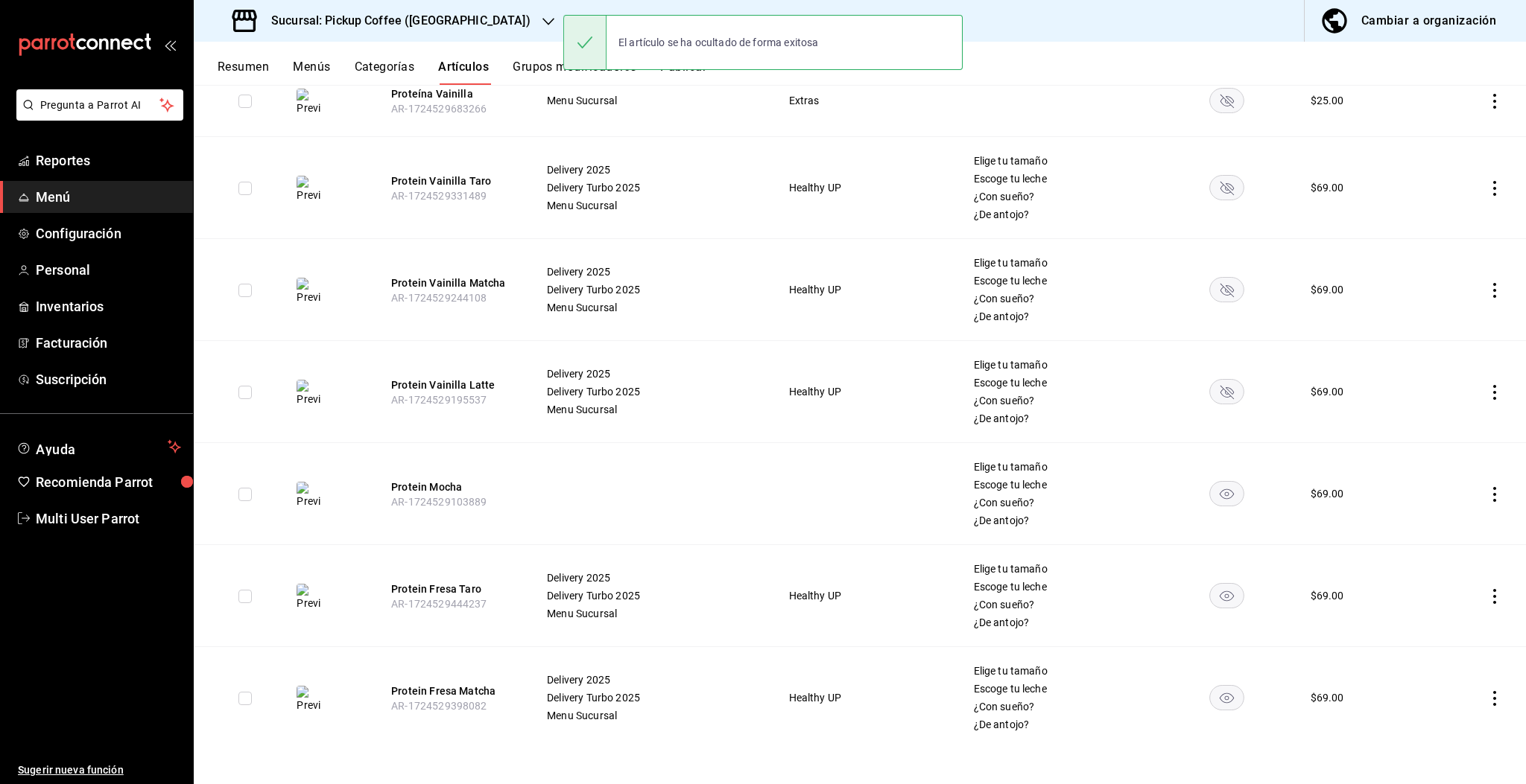
click at [1218, 495] on rect "availability-product" at bounding box center [1227, 494] width 34 height 25
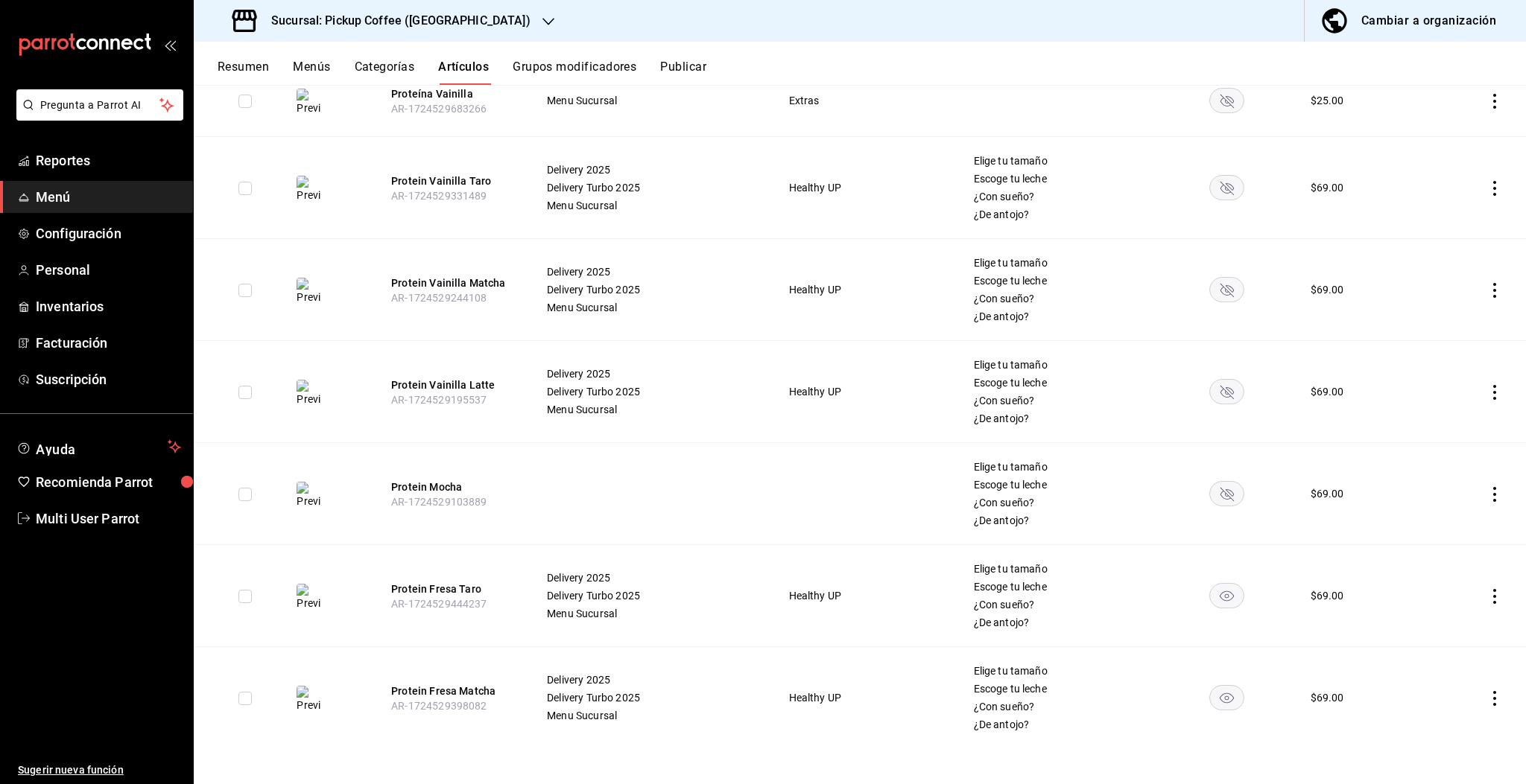
click at [1216, 598] on rect "availability-product" at bounding box center [1227, 596] width 34 height 25
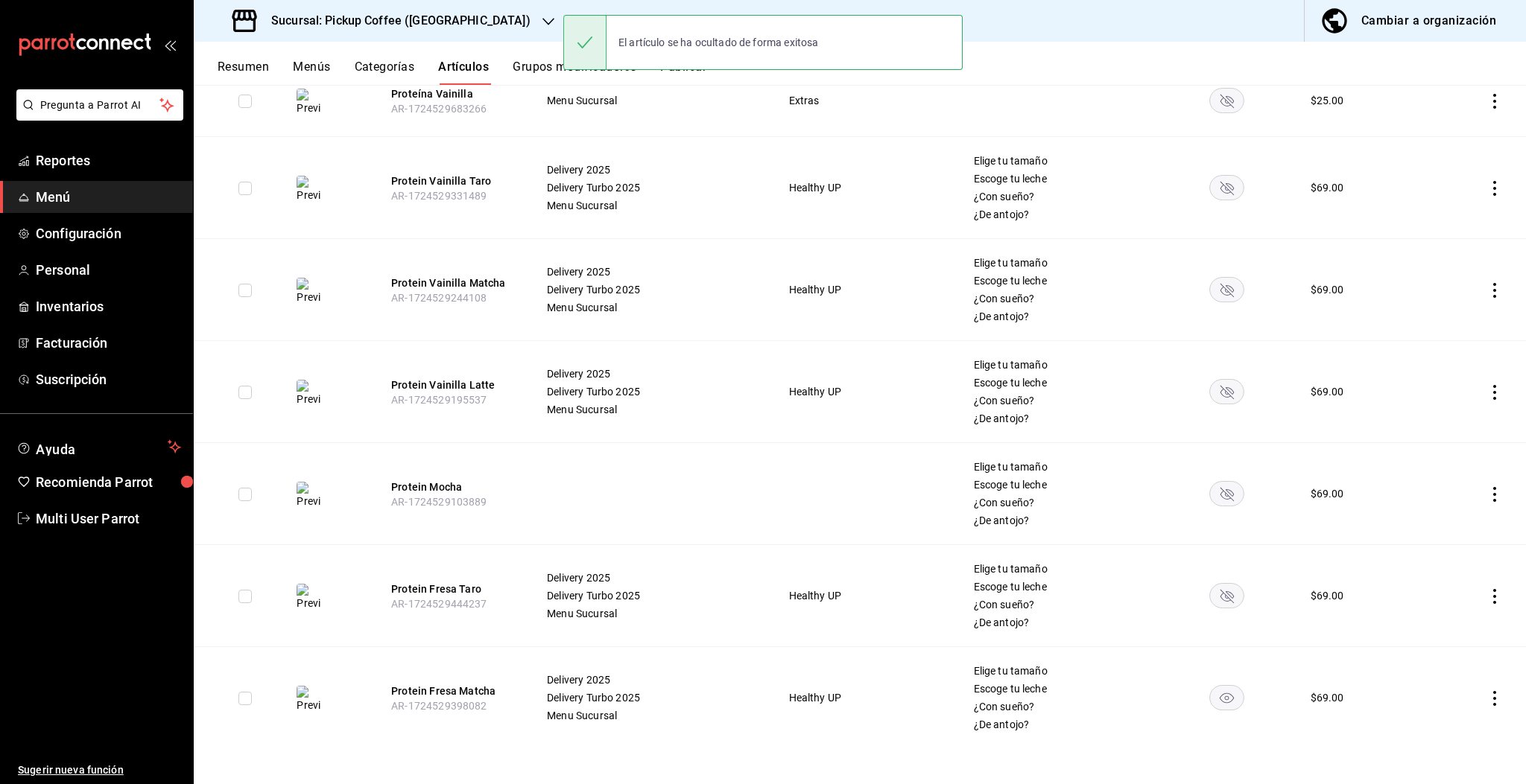
click at [1219, 688] on rect "availability-product" at bounding box center [1227, 697] width 34 height 25
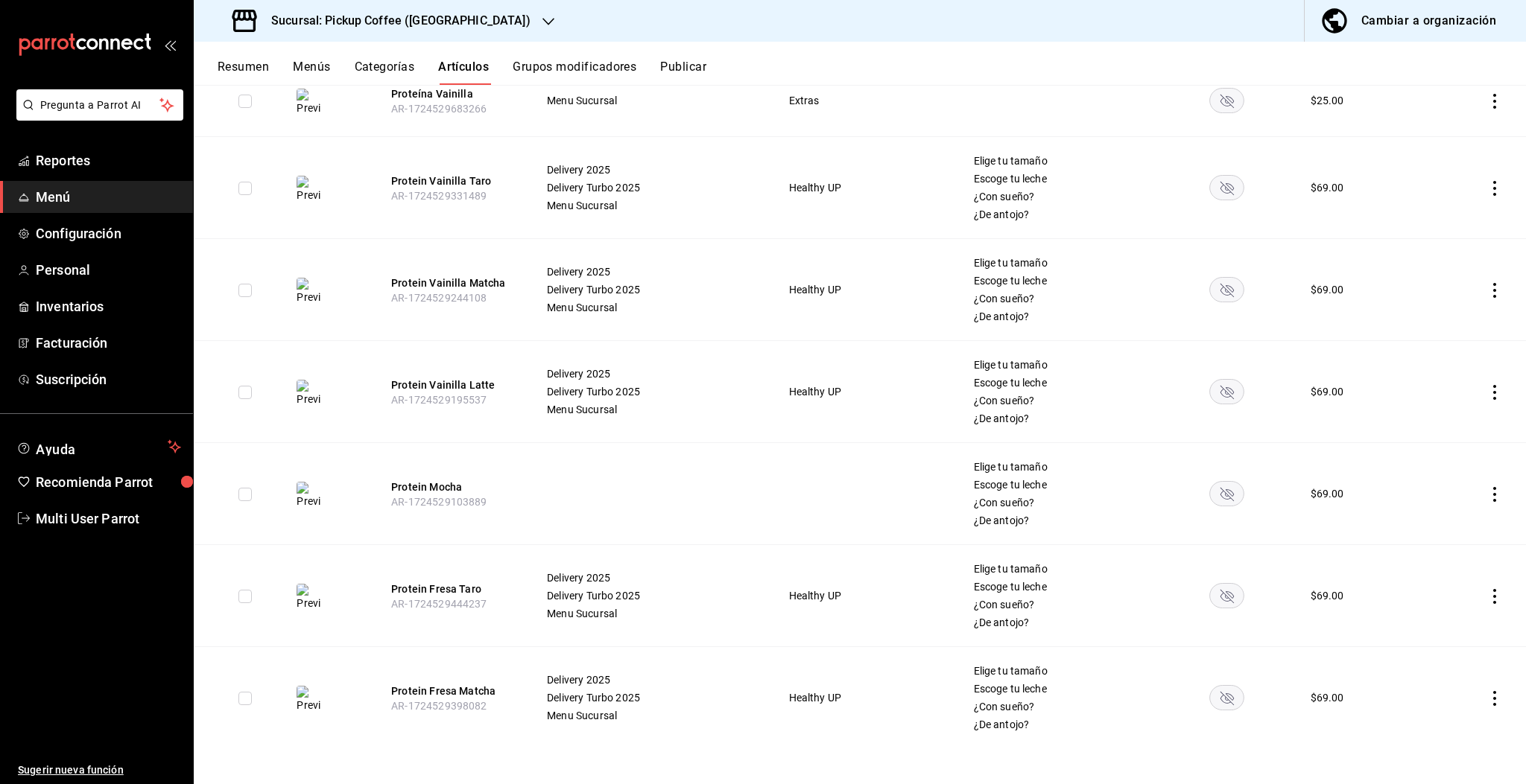
scroll to position [0, 0]
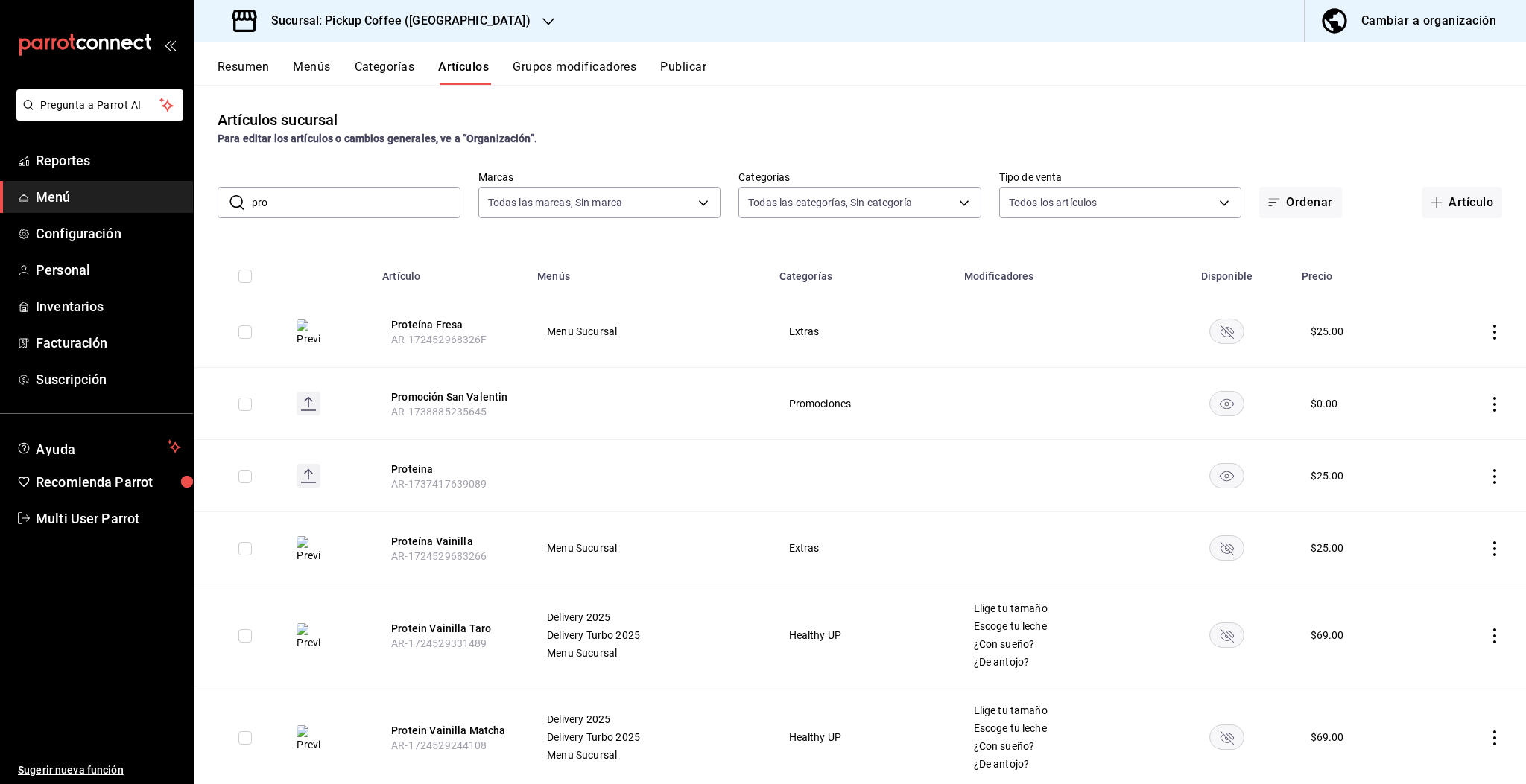
click at [692, 70] on button "Publicar" at bounding box center [683, 72] width 46 height 25
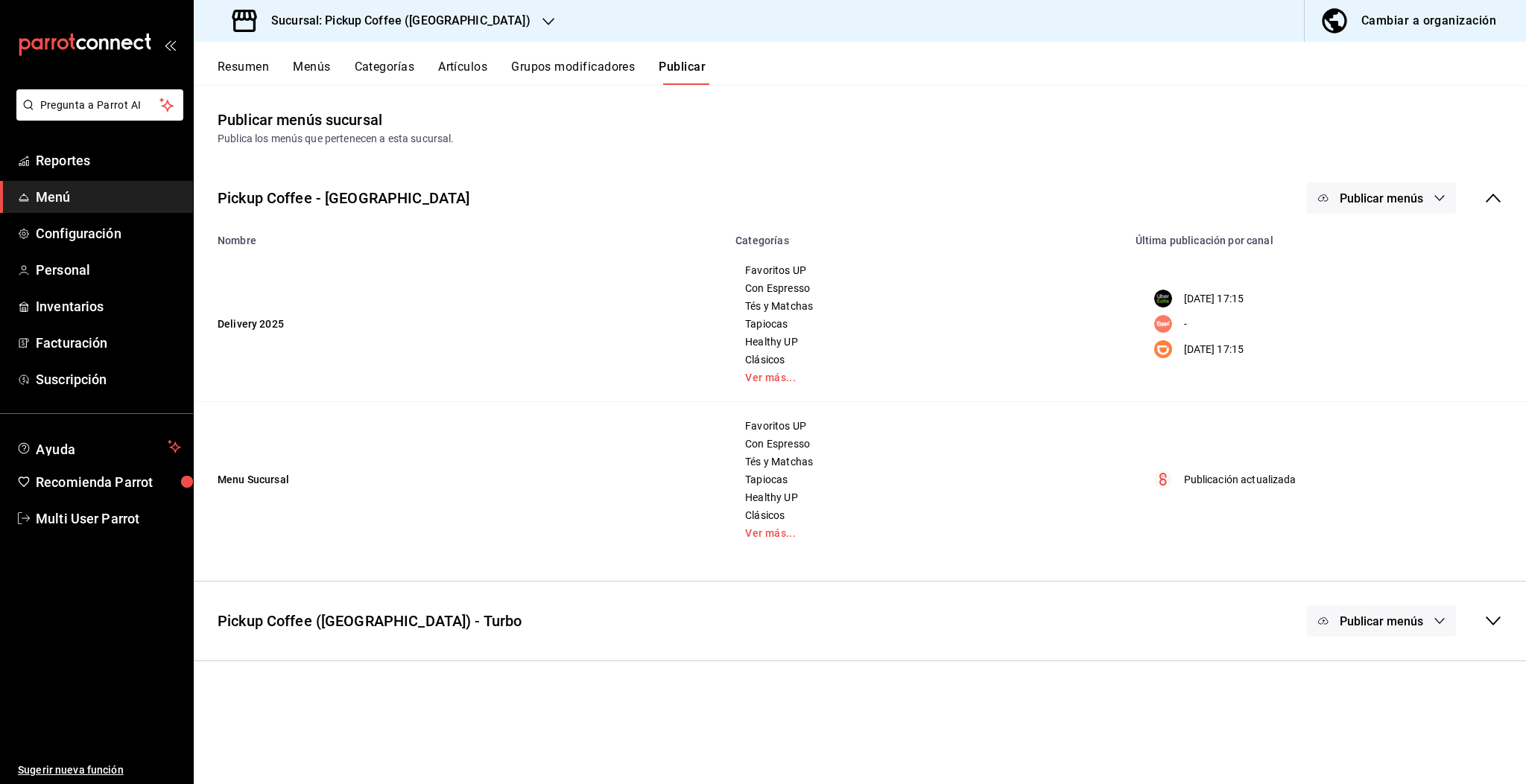
click at [1385, 202] on span "Publicar menús" at bounding box center [1382, 198] width 84 height 14
click at [1397, 247] on span "Uber Eats" at bounding box center [1403, 247] width 72 height 16
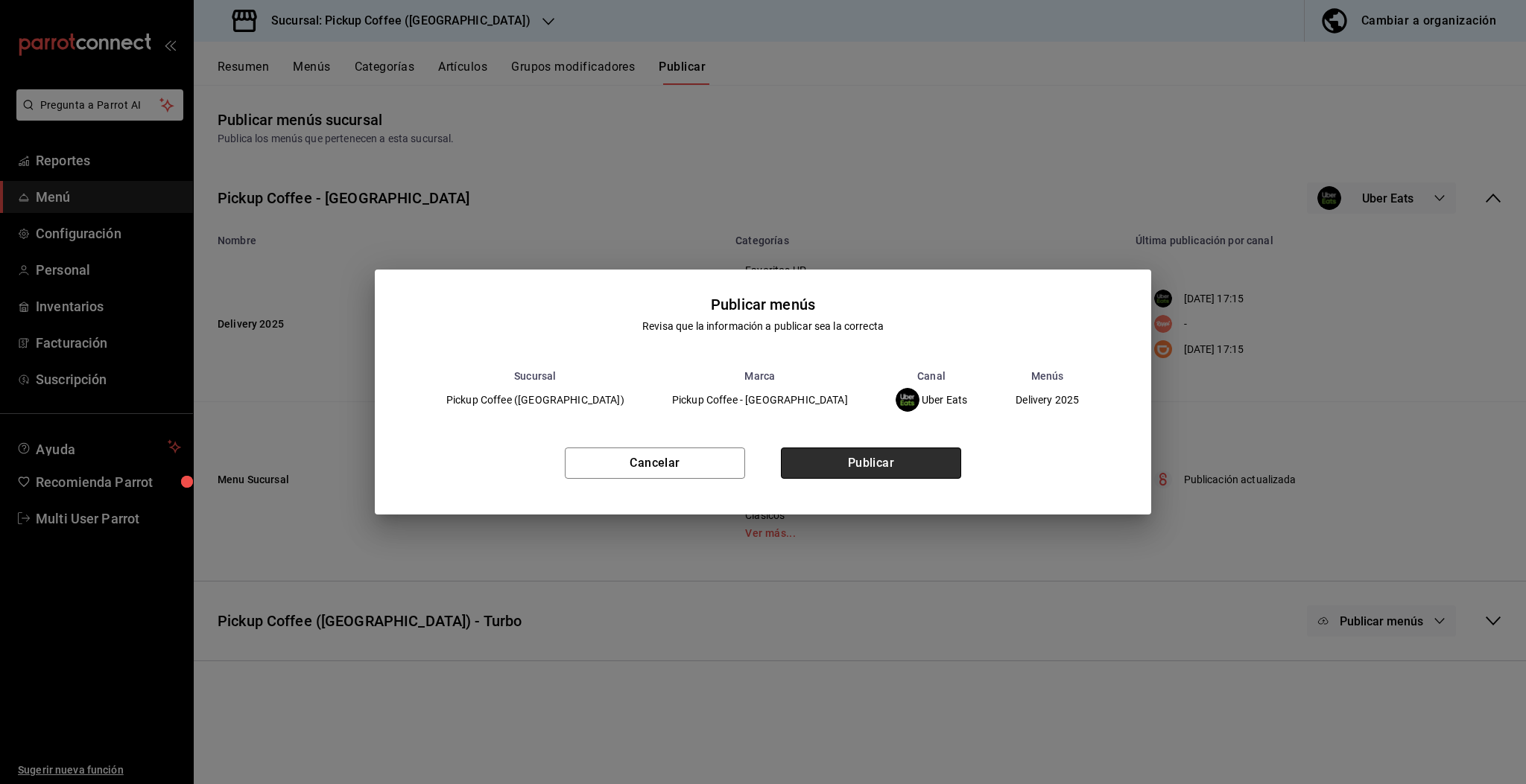
click at [899, 465] on button "Publicar" at bounding box center [871, 463] width 180 height 31
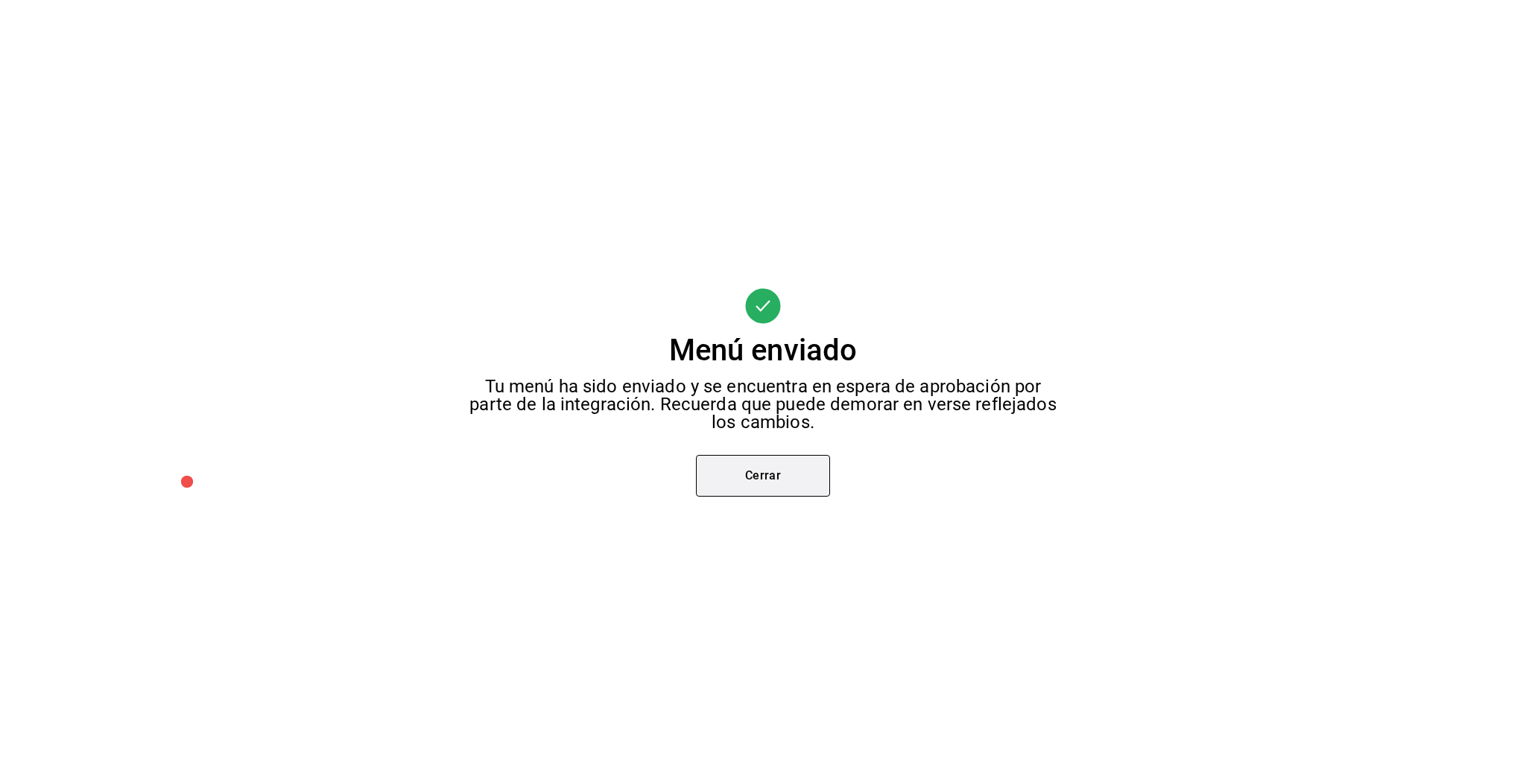
click at [777, 475] on button "Cerrar" at bounding box center [763, 475] width 134 height 41
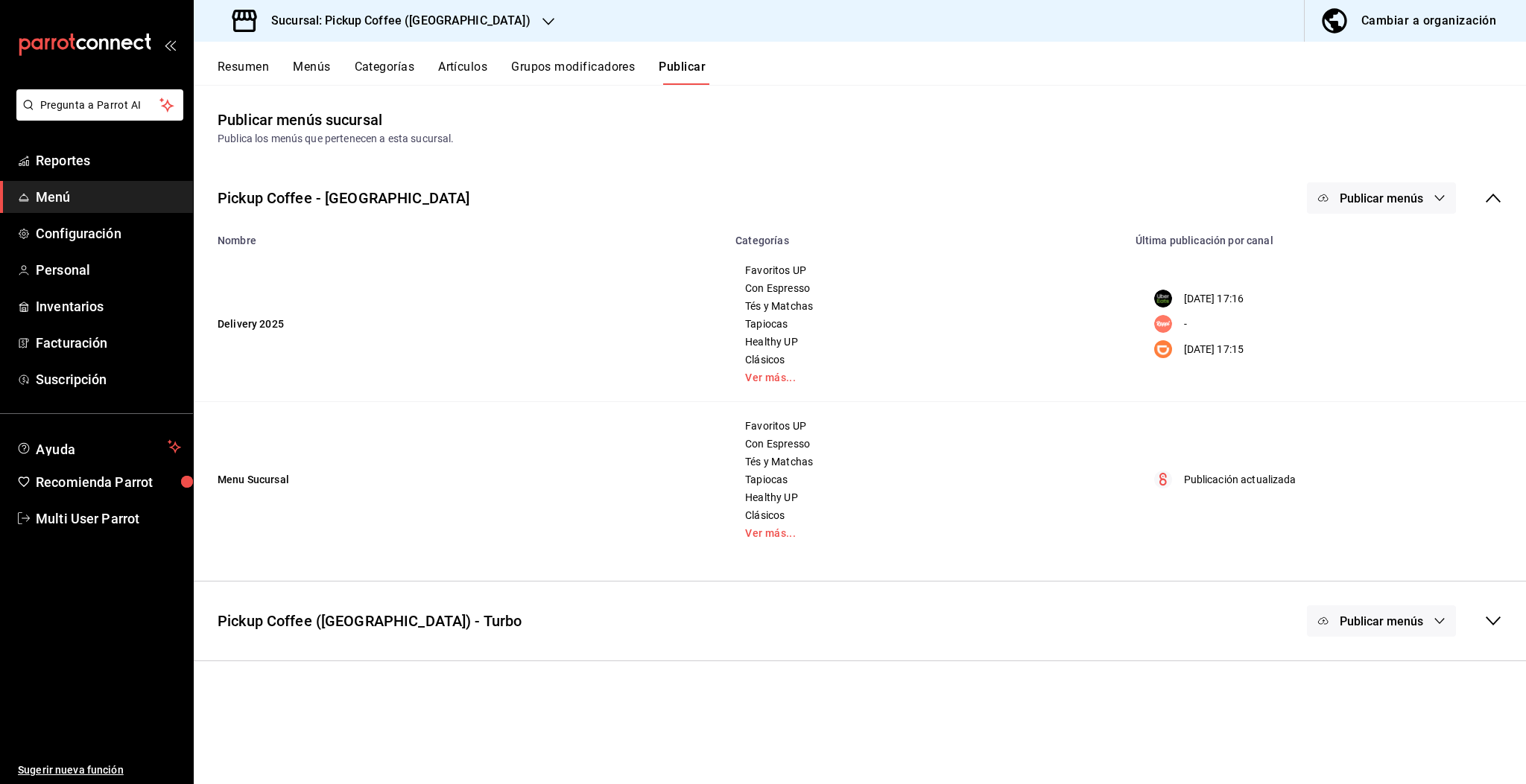
click at [1382, 205] on button "Publicar menús" at bounding box center [1382, 198] width 149 height 31
click at [1376, 325] on span "DiDi Food" at bounding box center [1403, 330] width 72 height 16
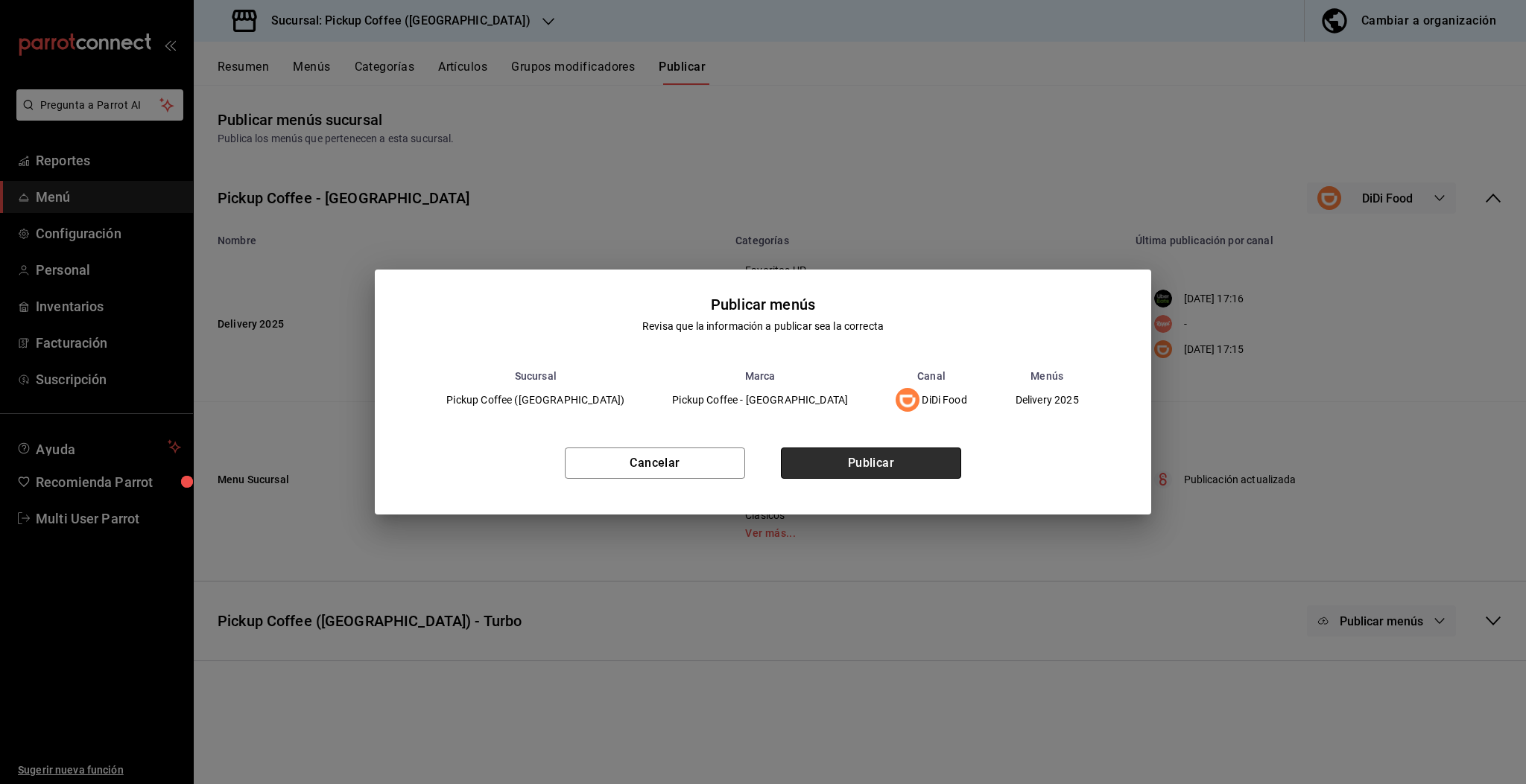
click at [891, 466] on button "Publicar" at bounding box center [871, 463] width 180 height 31
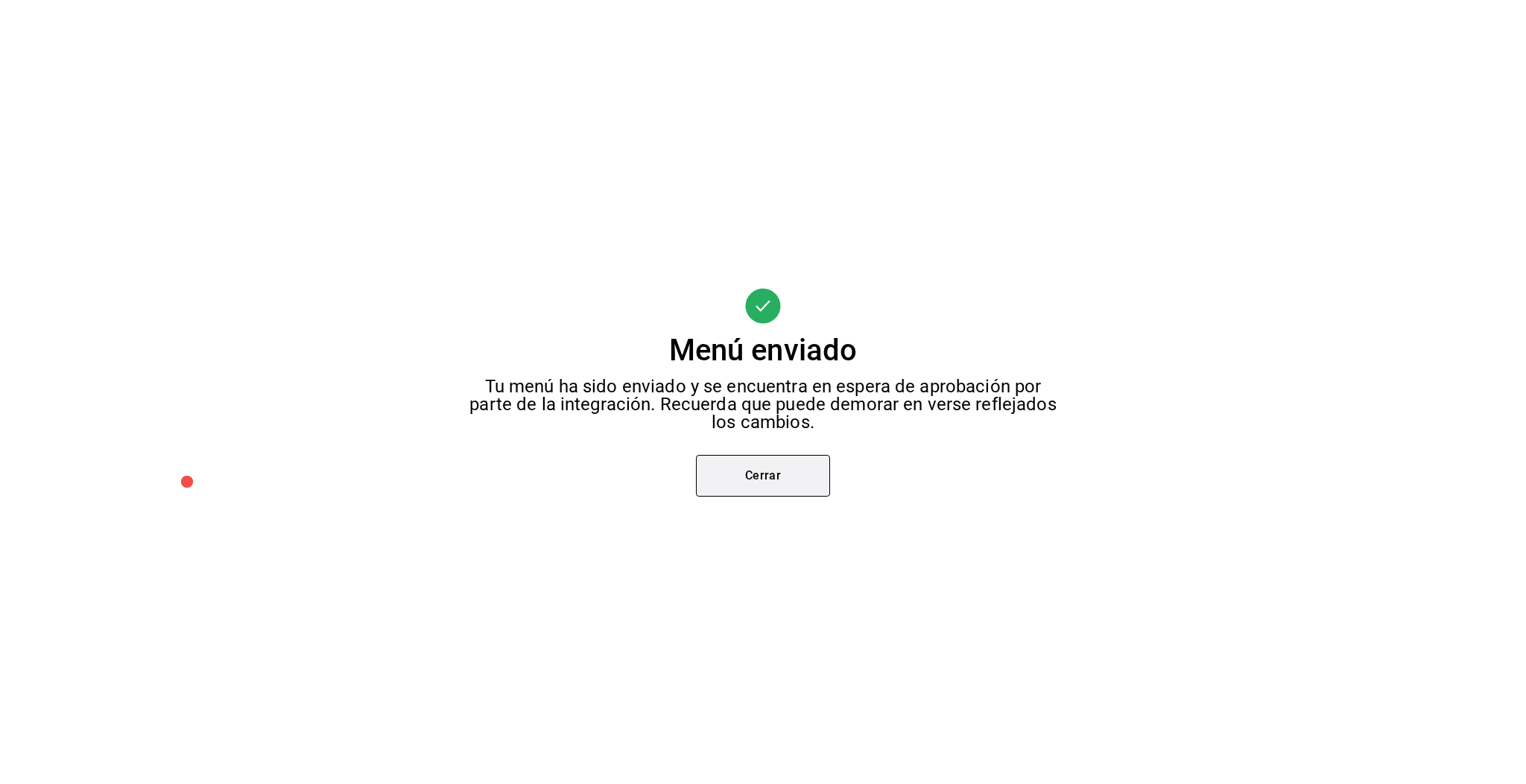
click at [772, 485] on button "Cerrar" at bounding box center [763, 475] width 134 height 41
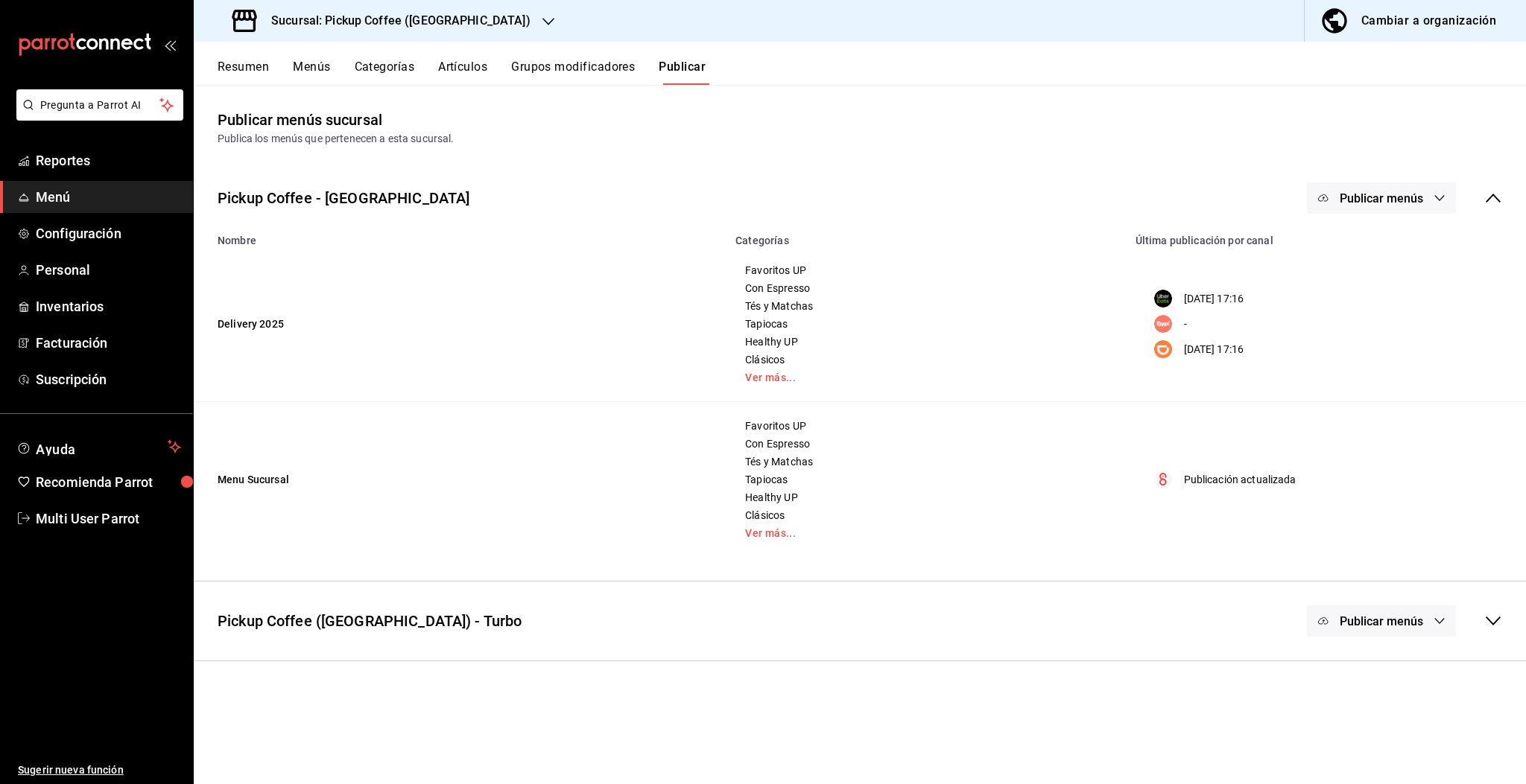
click at [1351, 206] on button "Publicar menús" at bounding box center [1382, 198] width 149 height 31
click at [1378, 371] on span "Punto de venta" at bounding box center [1403, 372] width 72 height 16
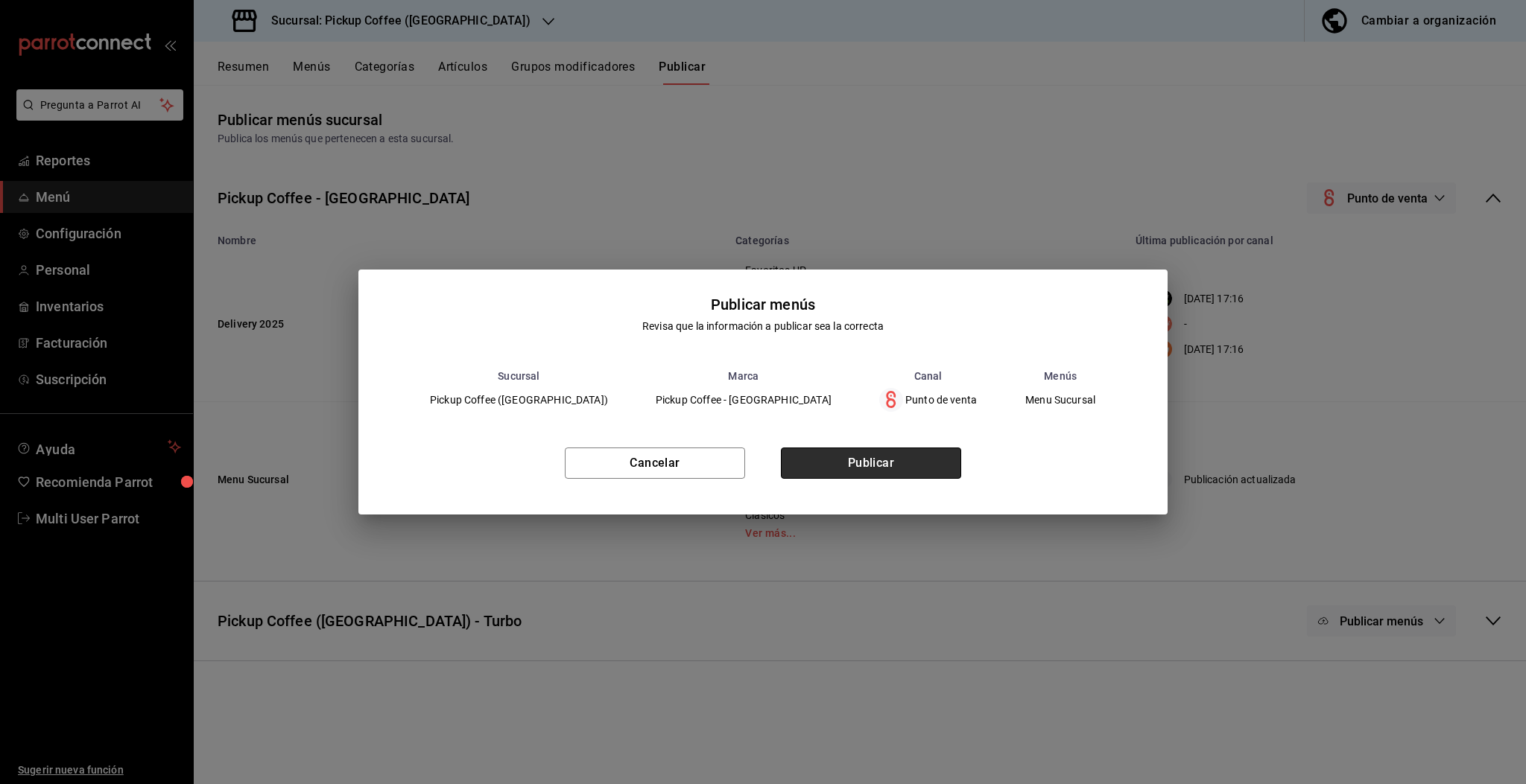
click at [904, 469] on button "Publicar" at bounding box center [871, 463] width 180 height 31
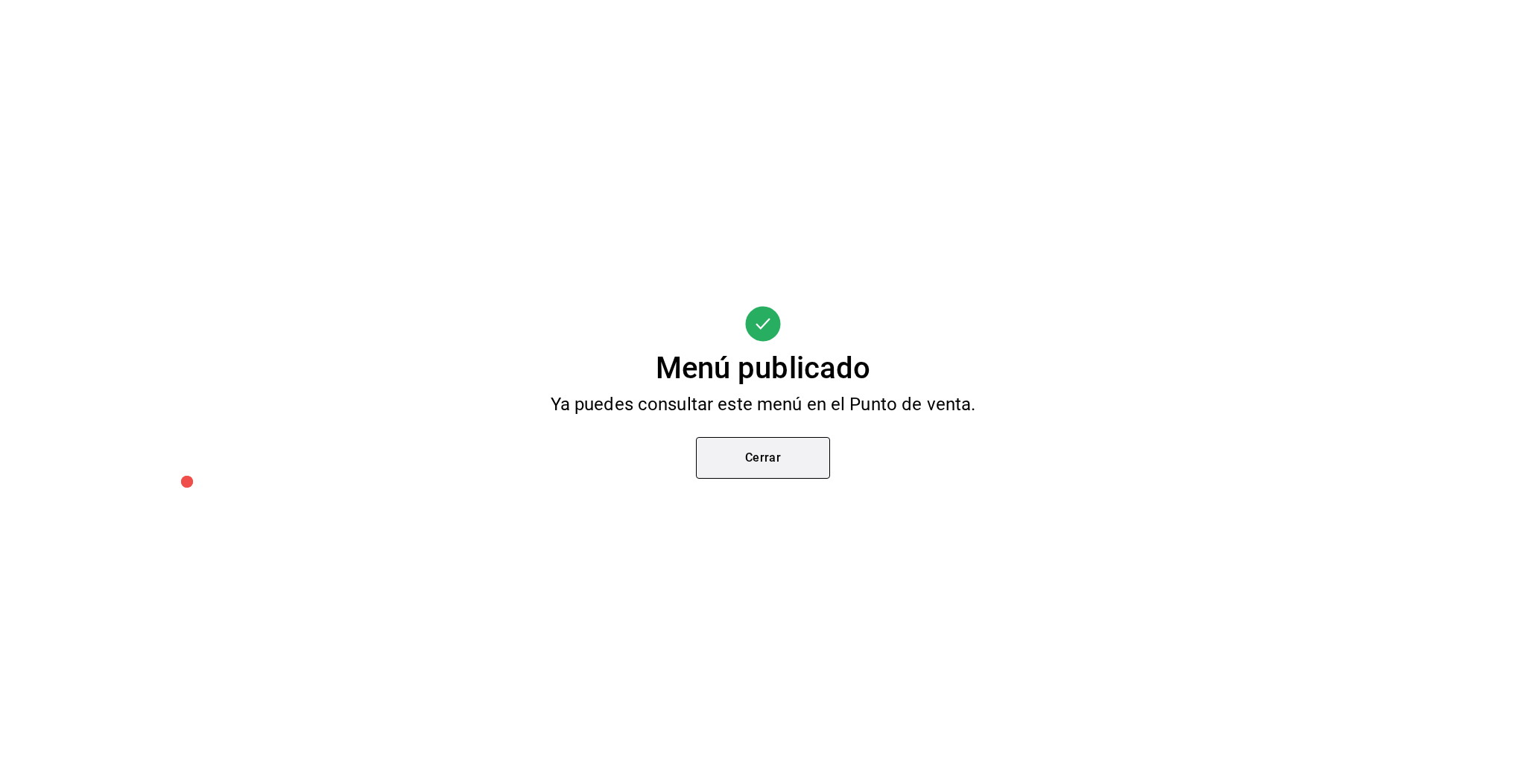
click at [791, 455] on button "Cerrar" at bounding box center [763, 457] width 134 height 41
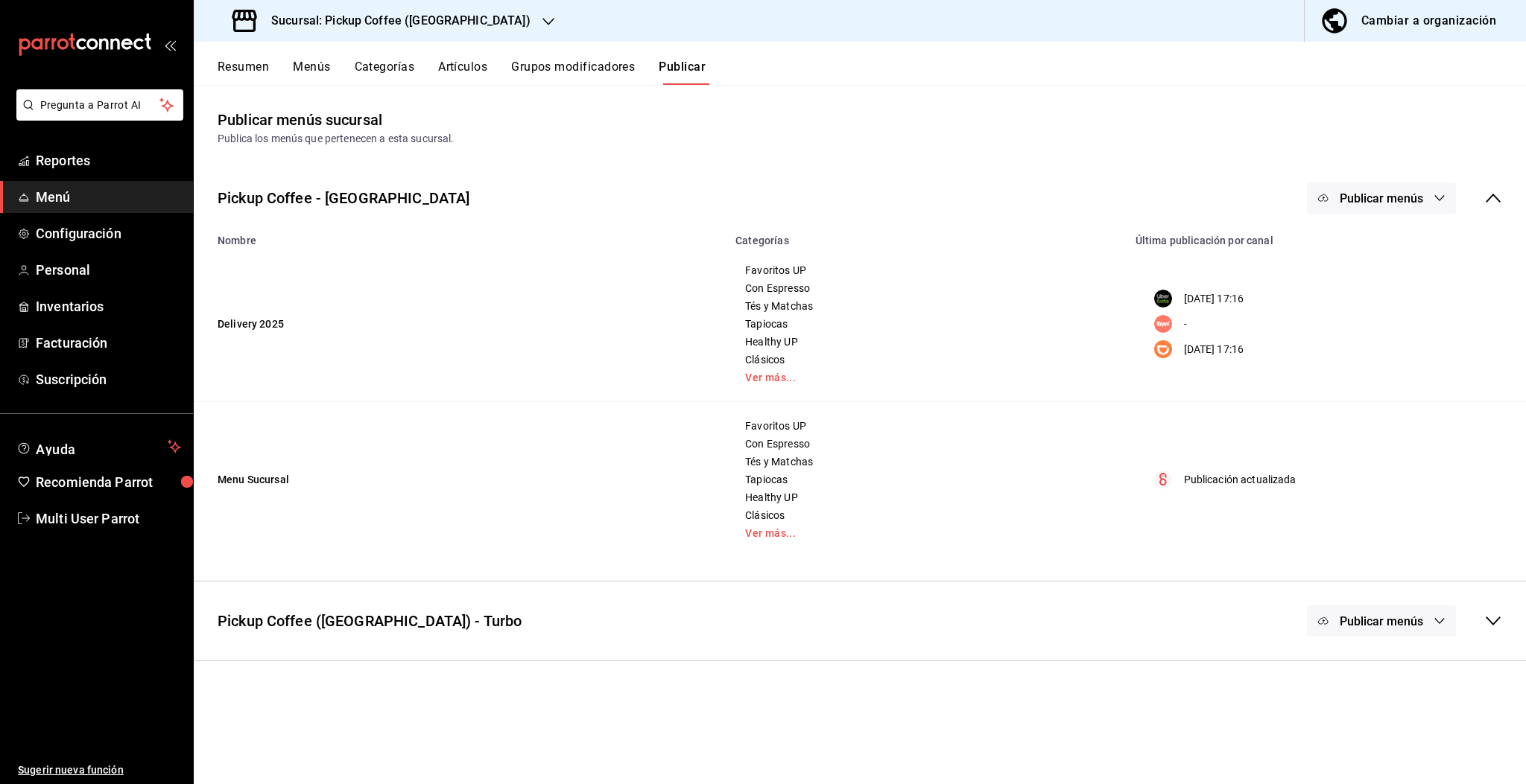
click at [542, 23] on icon "button" at bounding box center [548, 21] width 12 height 12
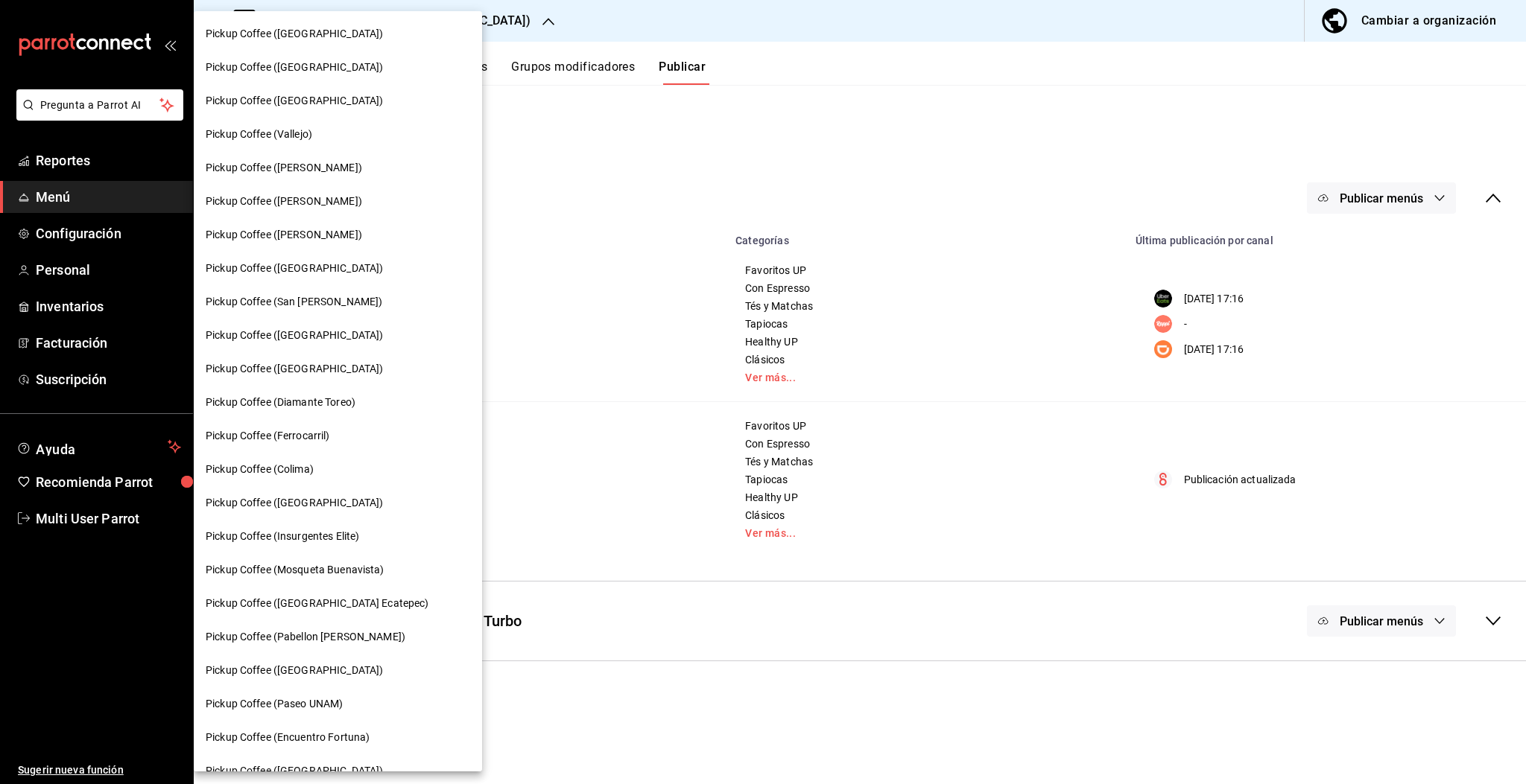
scroll to position [436, 0]
click at [319, 532] on span "Pickup Coffee (Insurgentes Elite)" at bounding box center [283, 536] width 154 height 16
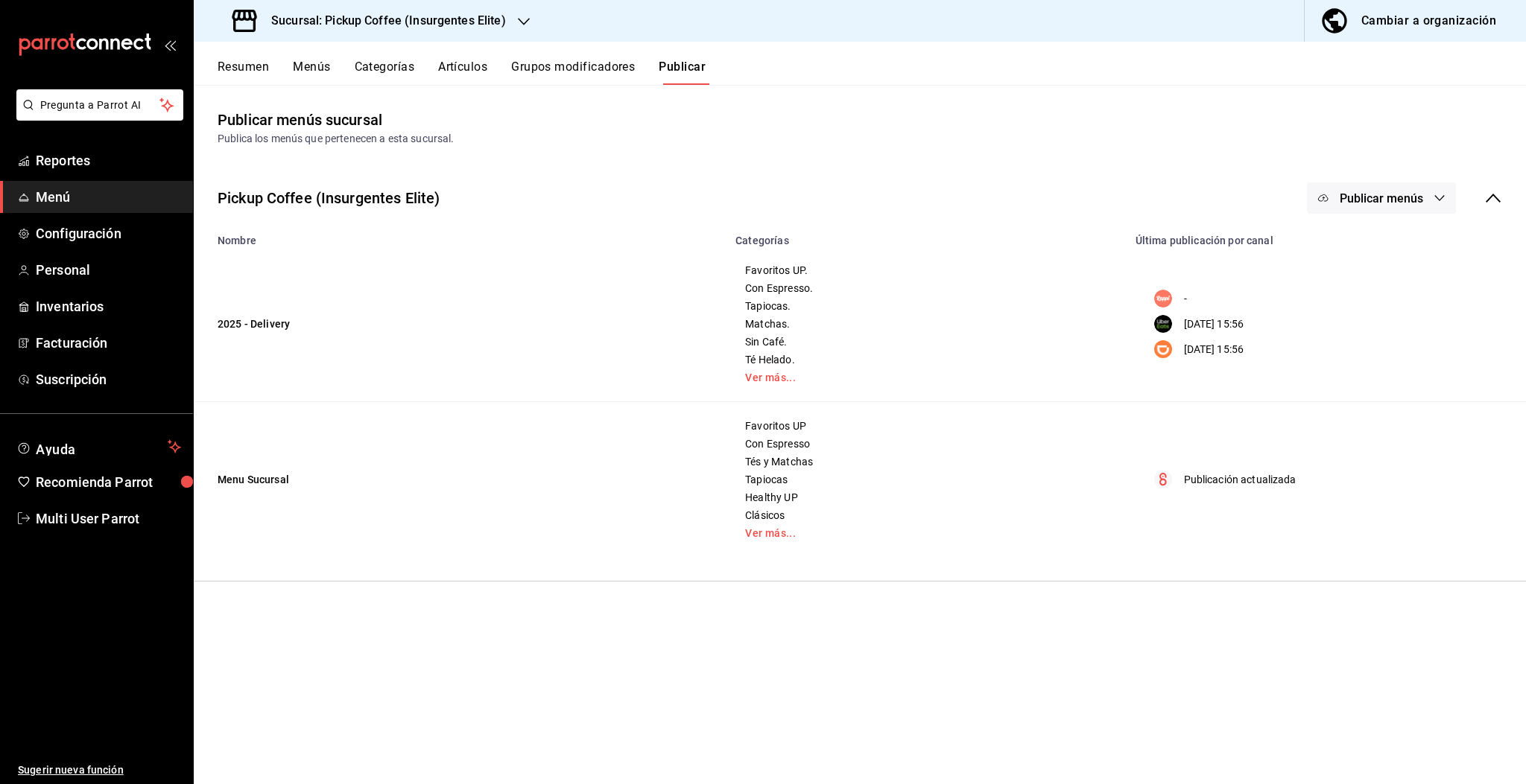
click at [300, 62] on button "Menús" at bounding box center [311, 72] width 37 height 25
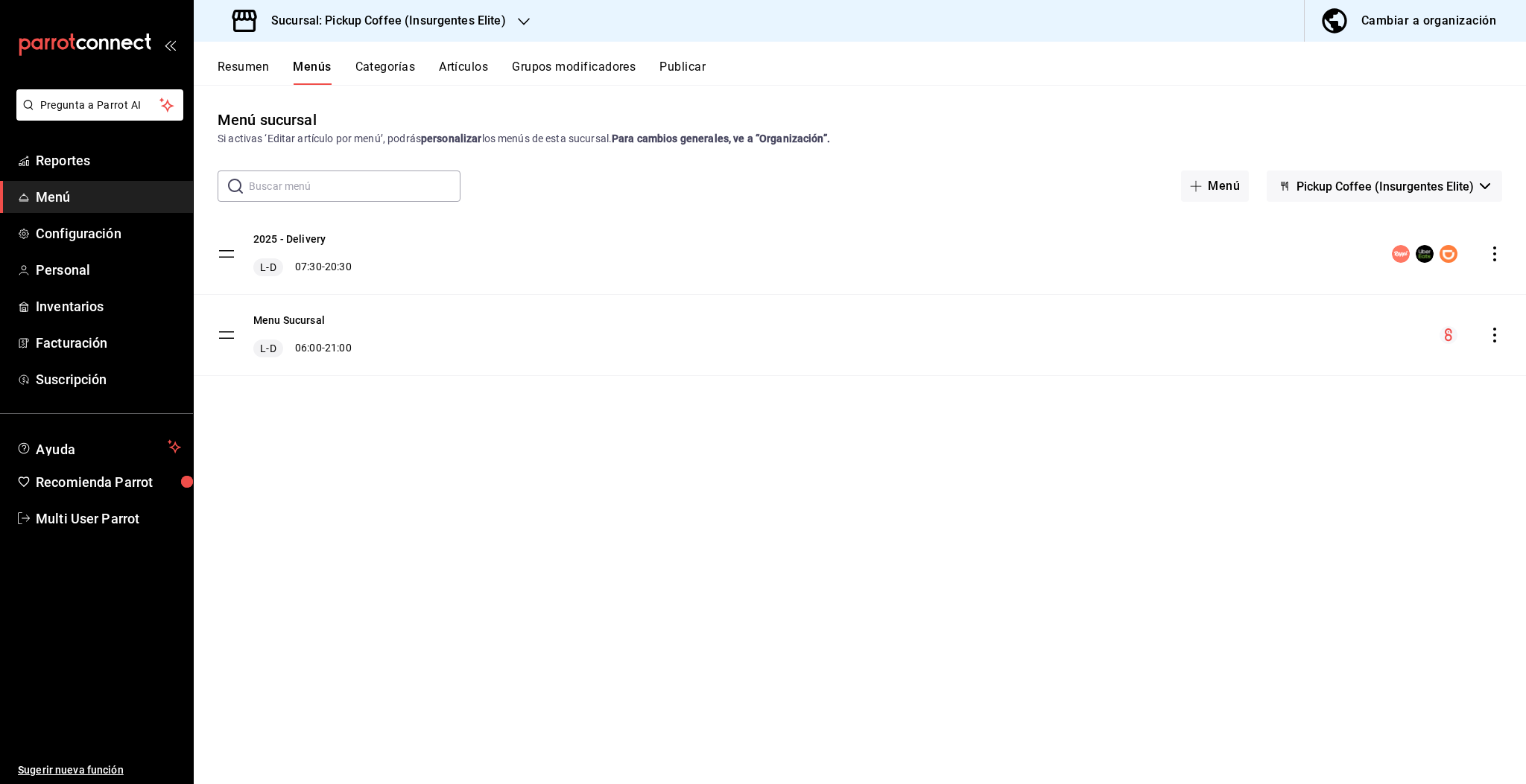
click at [1448, 338] on circle "menu-maker-table" at bounding box center [1449, 335] width 18 height 18
click at [1494, 335] on icon "actions" at bounding box center [1495, 335] width 3 height 15
click at [1494, 248] on div at bounding box center [763, 392] width 1526 height 784
click at [1492, 252] on icon "actions" at bounding box center [1495, 254] width 15 height 15
click at [1300, 292] on span "Editar" at bounding box center [1377, 289] width 182 height 16
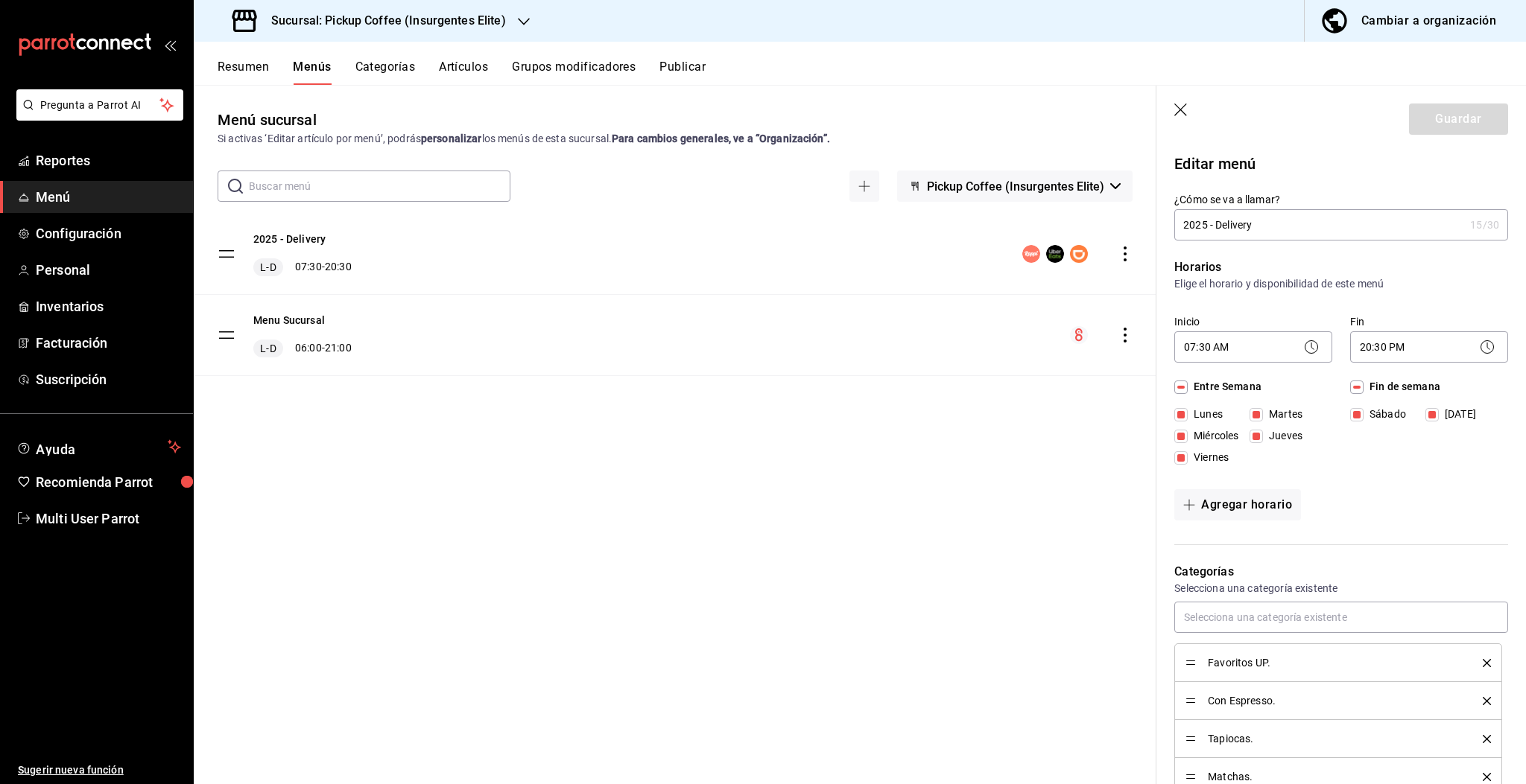
click at [1182, 105] on icon "button" at bounding box center [1182, 111] width 15 height 15
checkbox input "false"
type input "1756337255977"
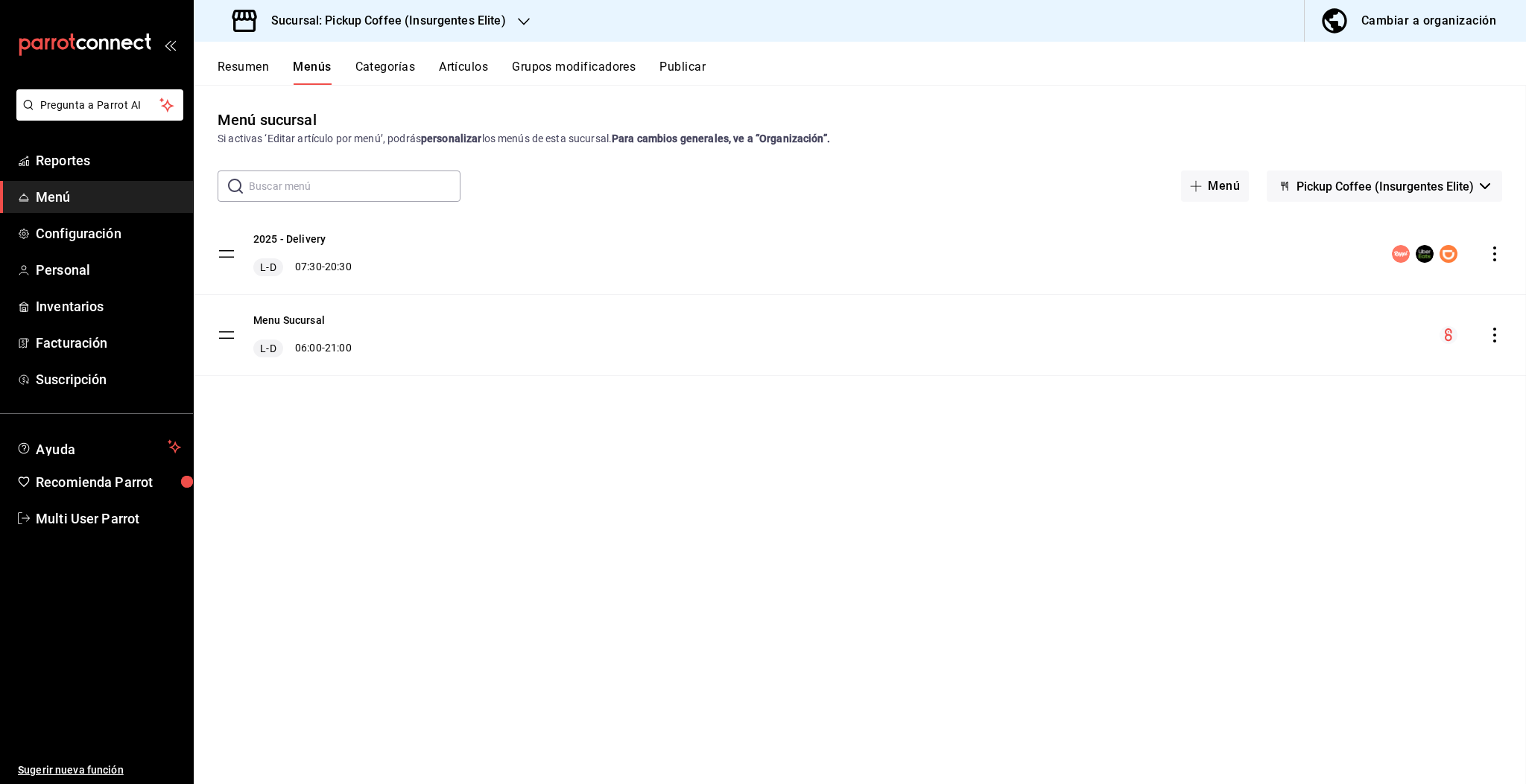
checkbox input "false"
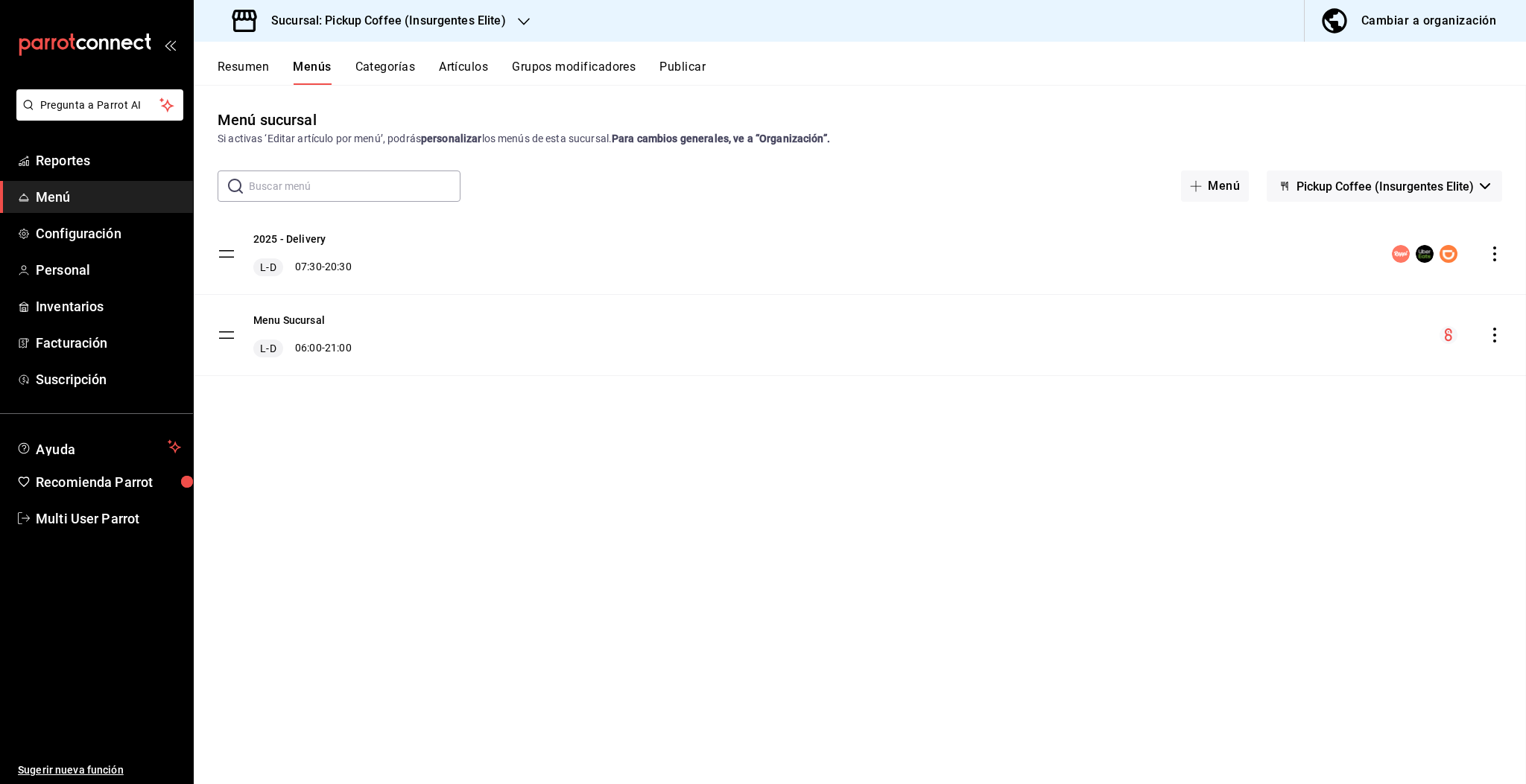
checkbox input "false"
